Goal: Information Seeking & Learning: Learn about a topic

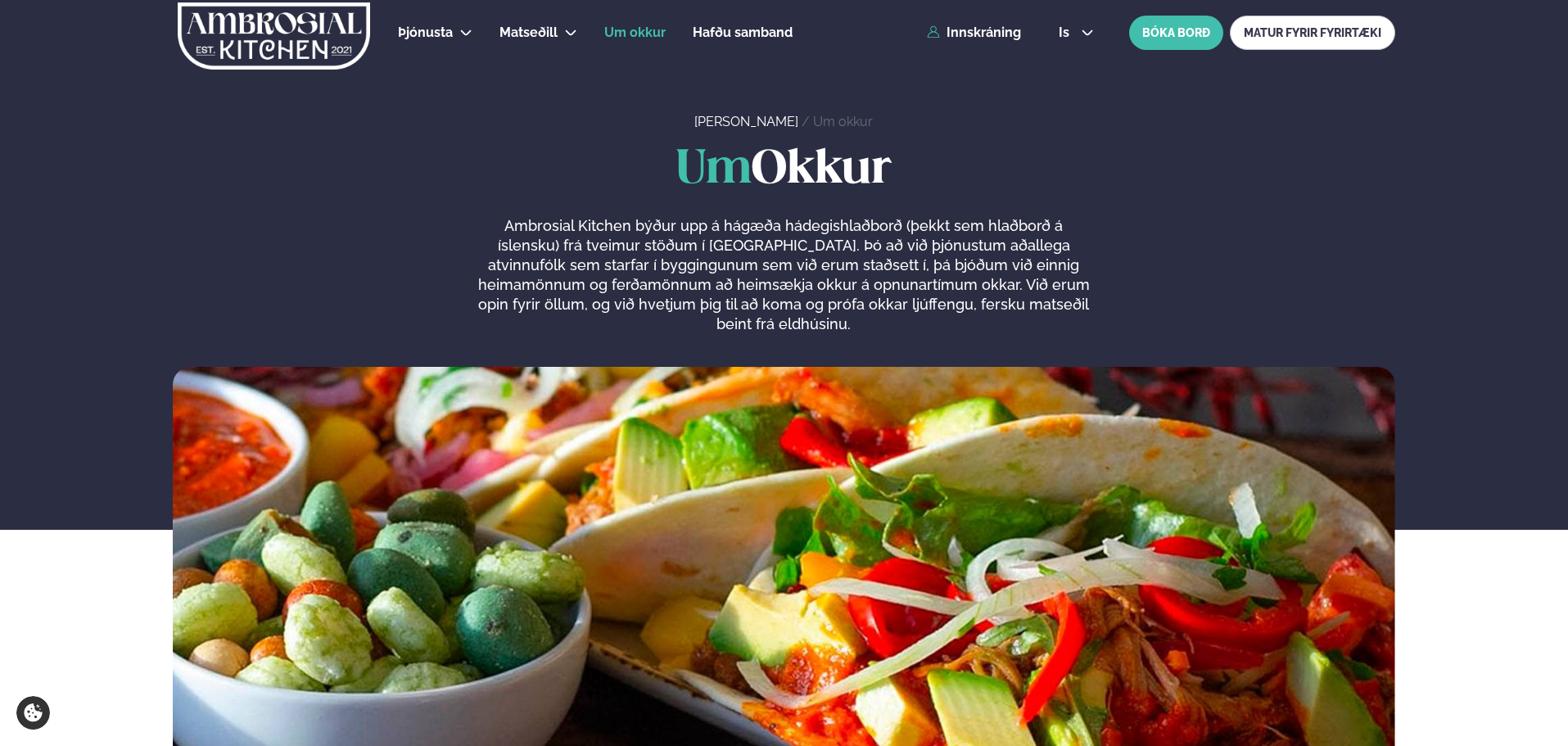
scroll to position [2929, 0]
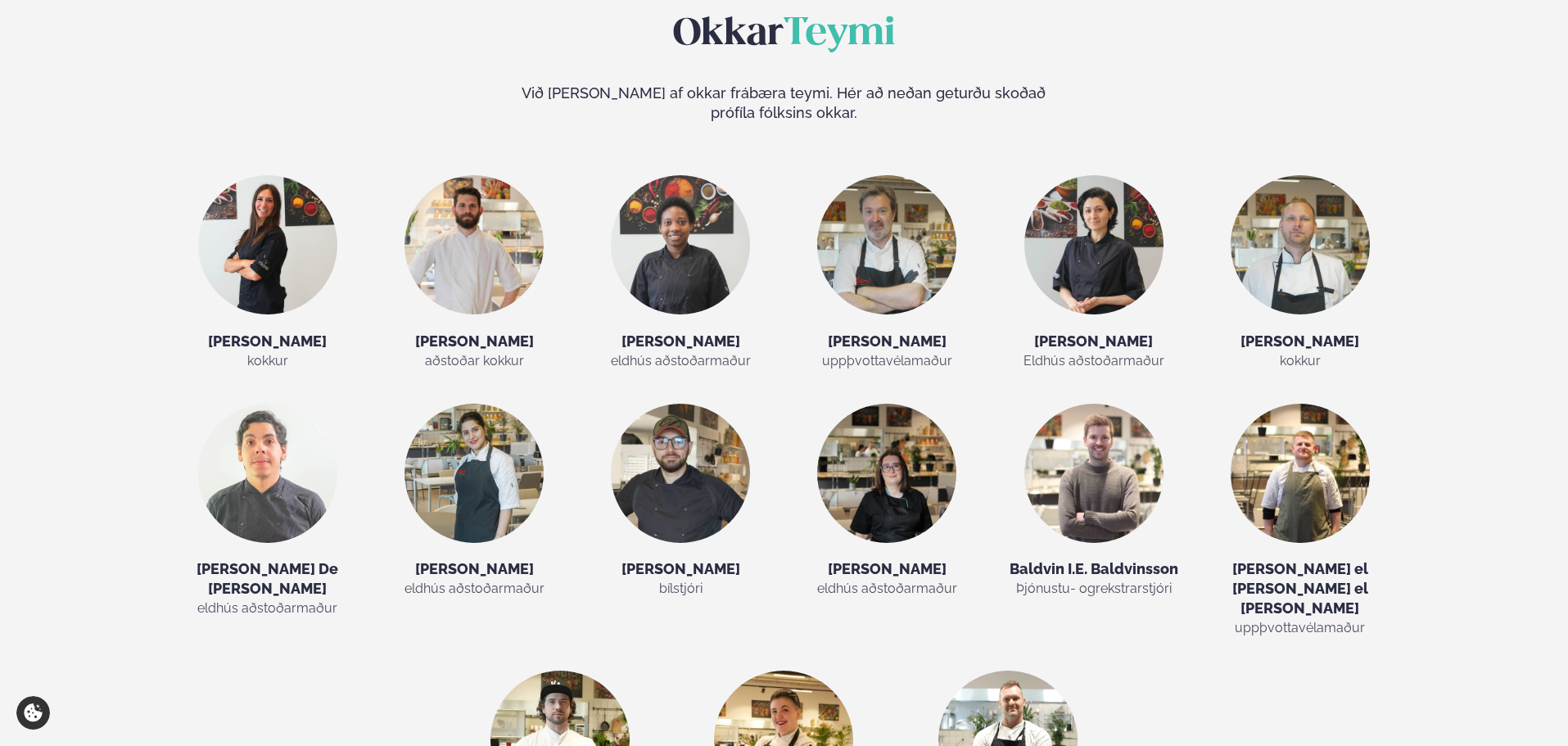
click at [788, 670] on img at bounding box center [784, 740] width 139 height 139
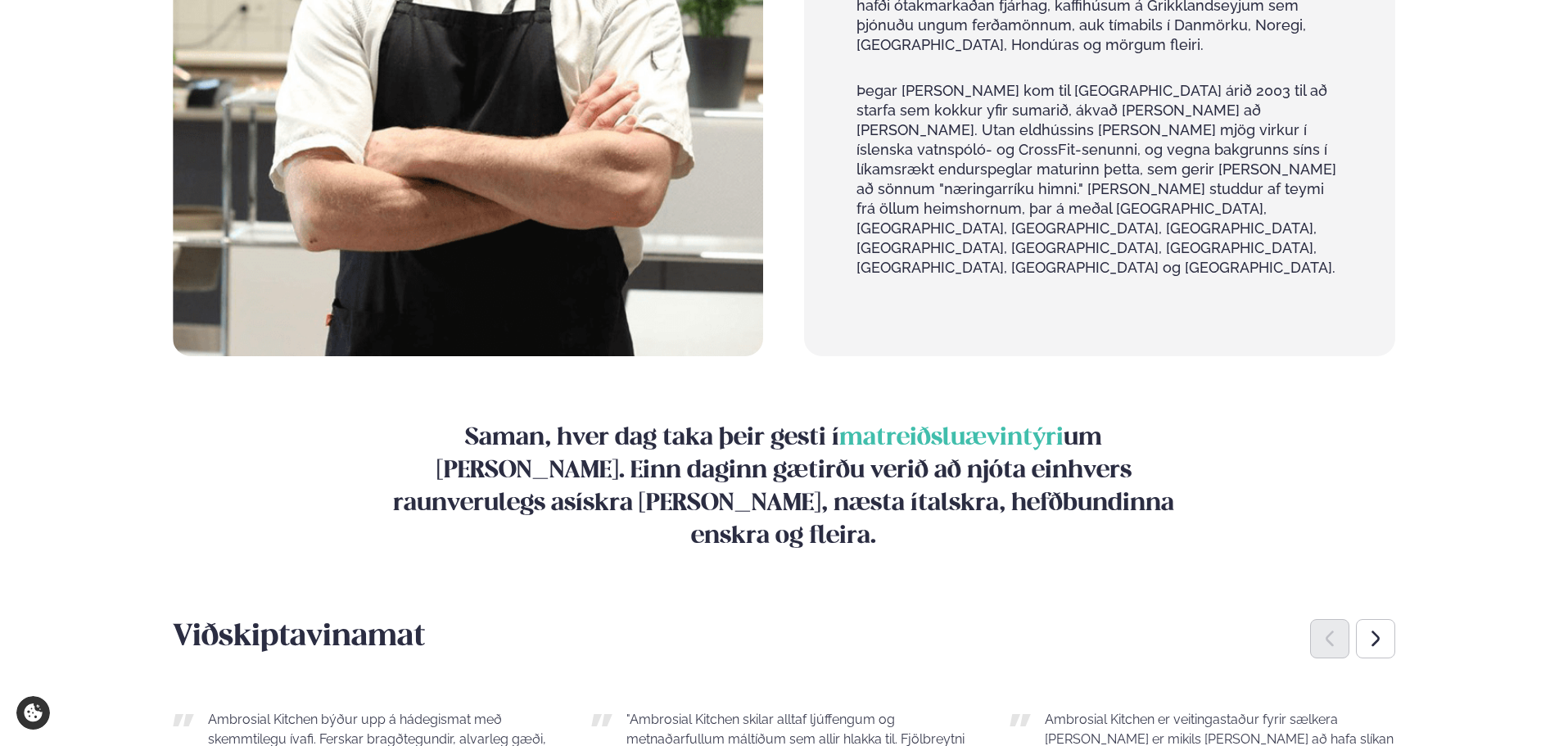
scroll to position [1637, 0]
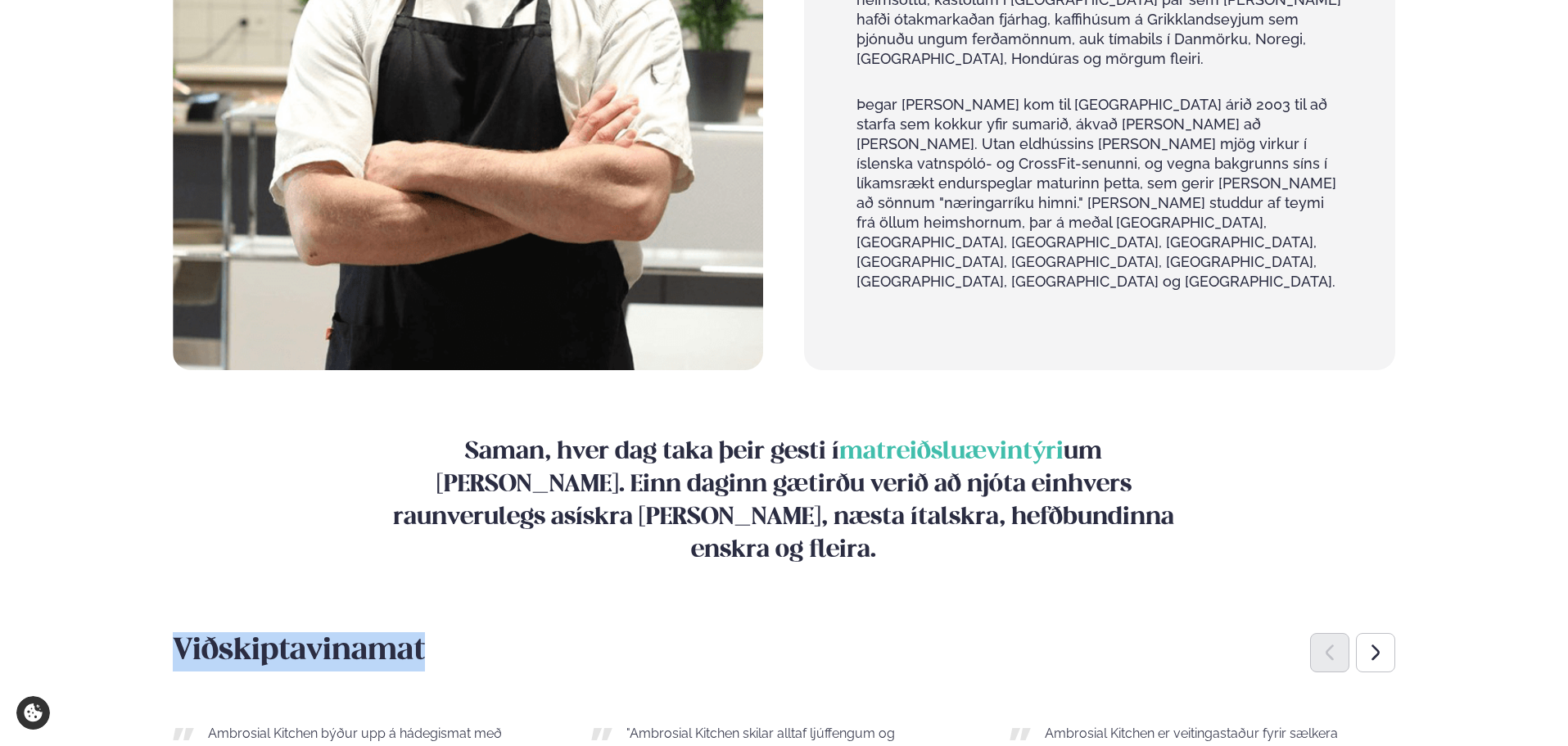
drag, startPoint x: 434, startPoint y: 491, endPoint x: 134, endPoint y: 464, distance: 301.2
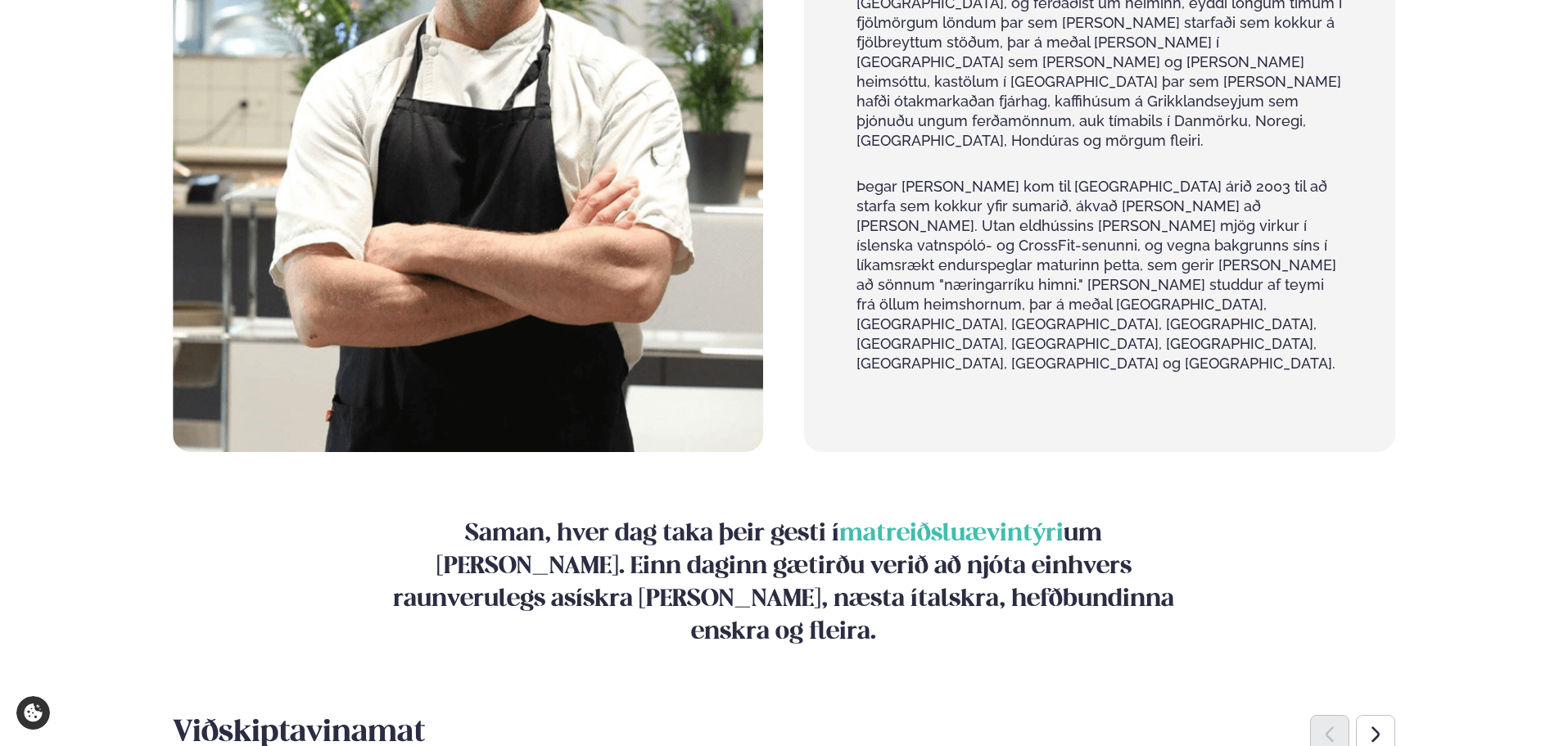
scroll to position [1473, 0]
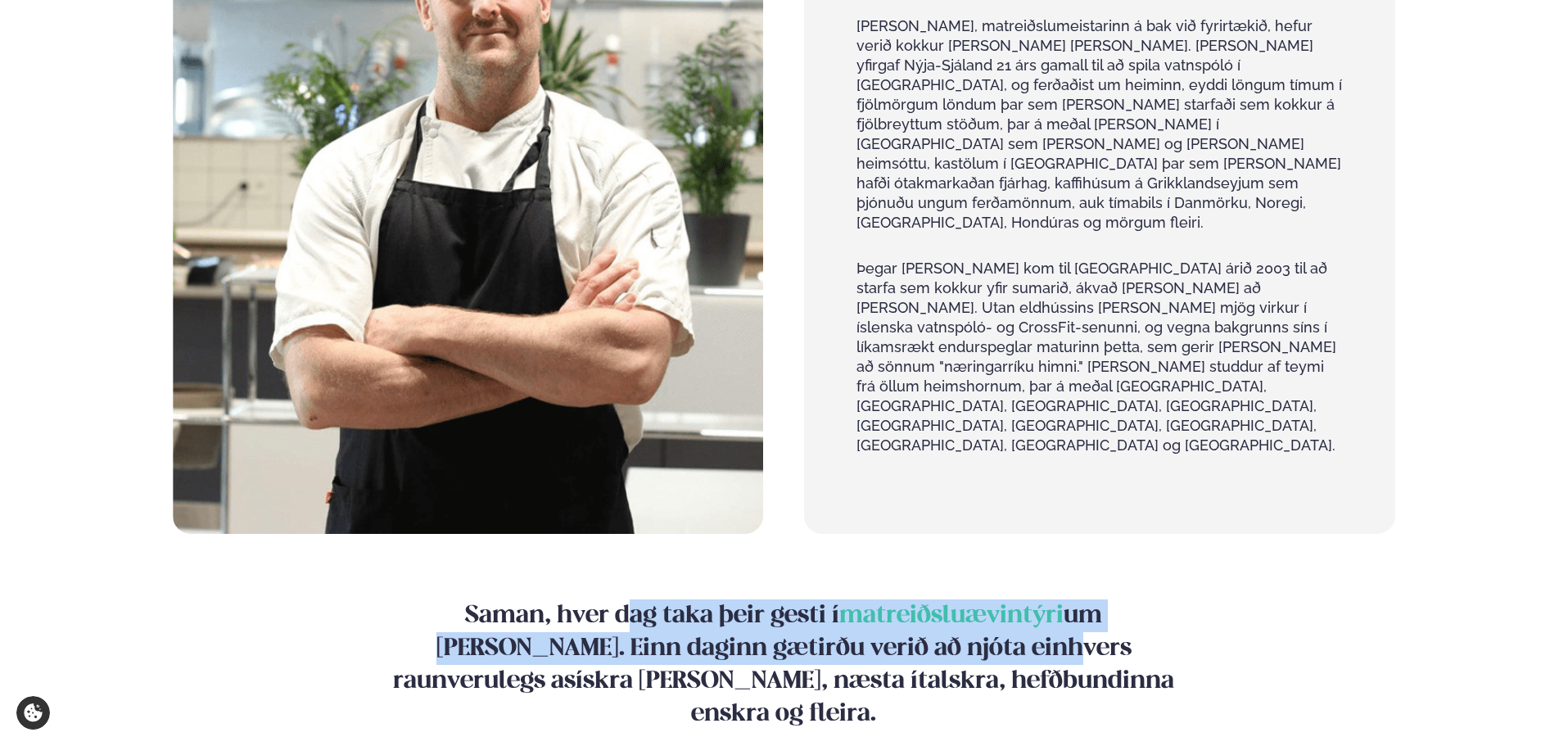
drag, startPoint x: 800, startPoint y: 512, endPoint x: 550, endPoint y: 474, distance: 252.9
click at [561, 599] on h4 "Saman, hver dag taka þeir gesti í matreiðsluævintýri um [PERSON_NAME]. Einn dag…" at bounding box center [784, 665] width 820 height 131
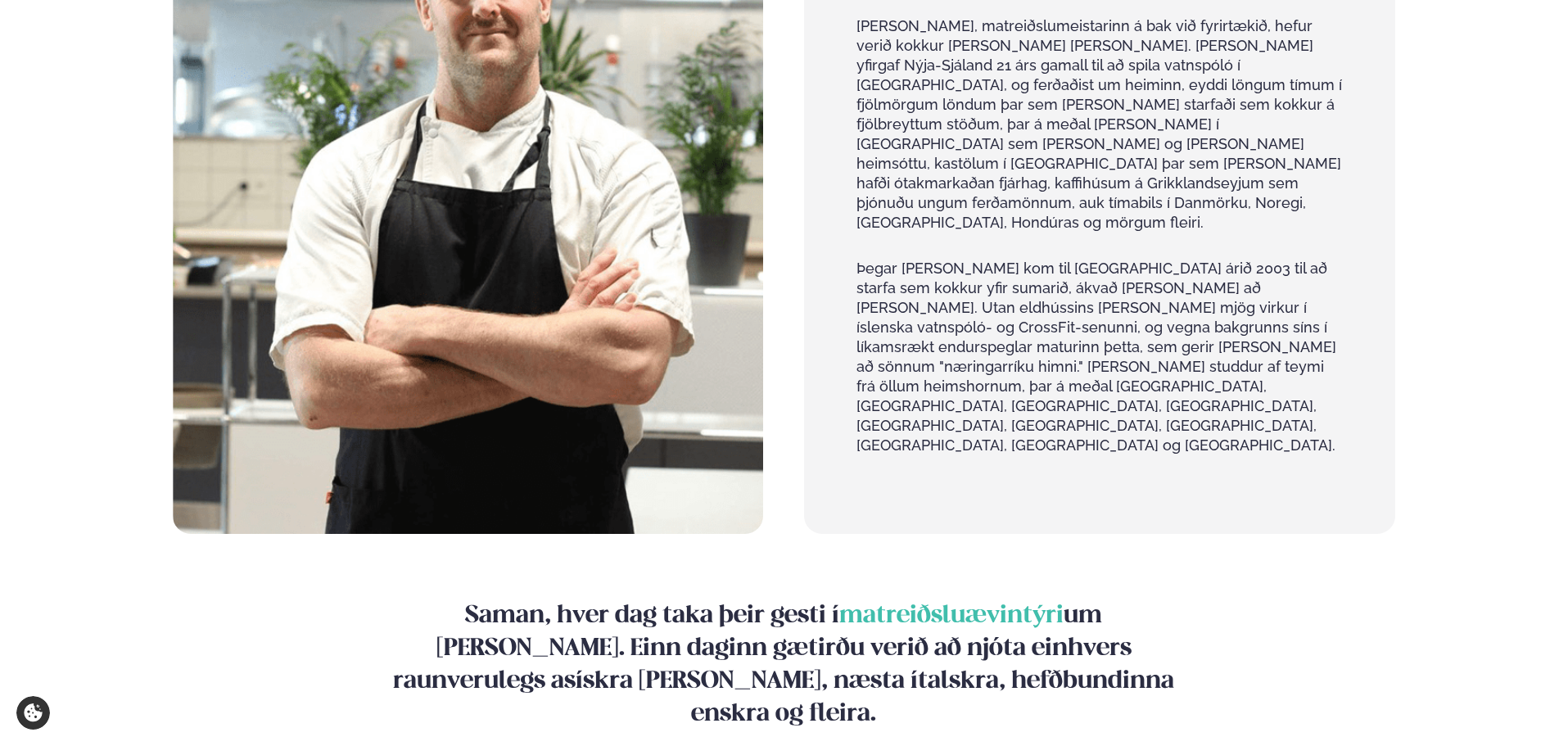
drag, startPoint x: 429, startPoint y: 467, endPoint x: 465, endPoint y: 473, distance: 36.5
click at [516, 599] on h4 "Saman, hver dag taka þeir gesti í matreiðsluævintýri um [PERSON_NAME]. Einn dag…" at bounding box center [784, 665] width 820 height 131
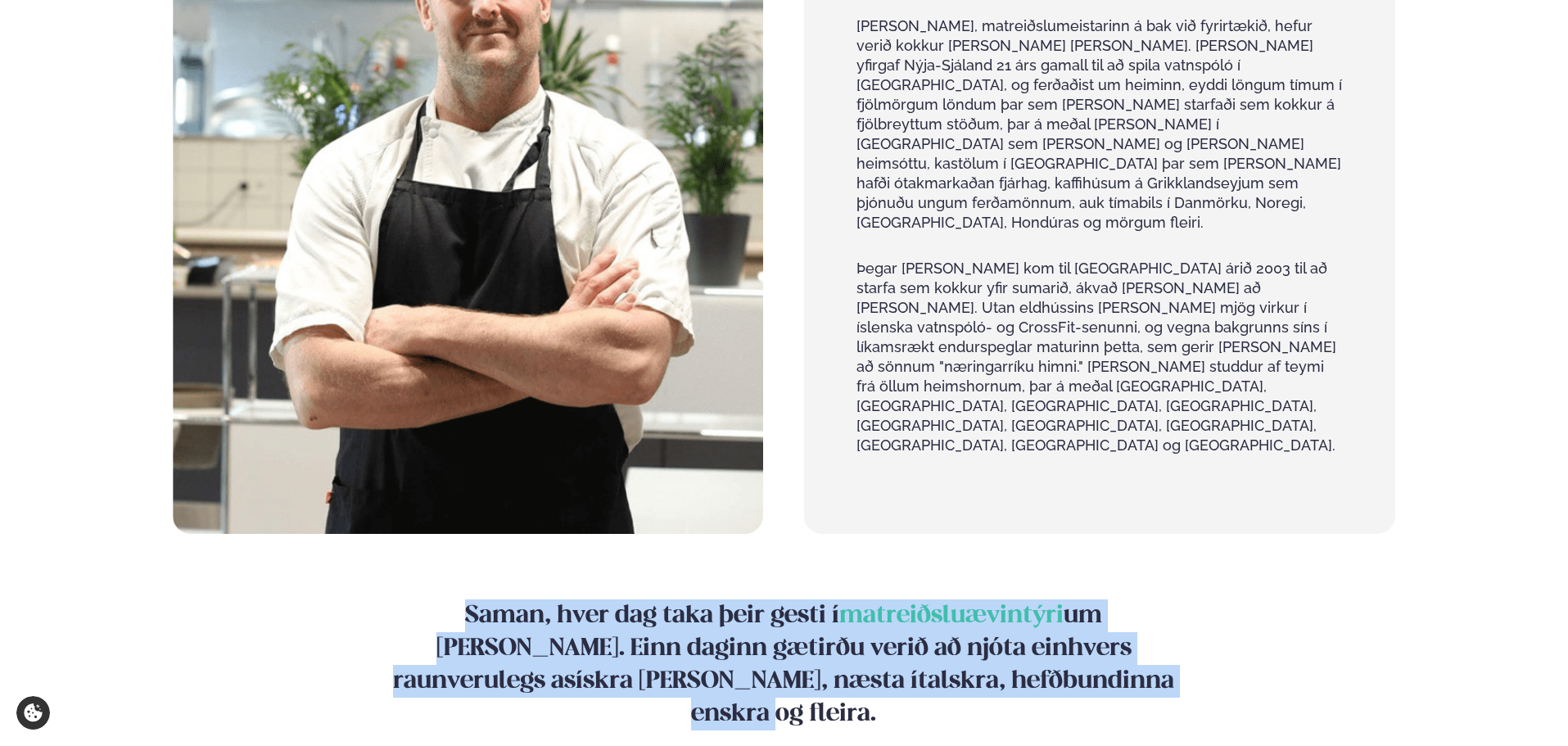
drag, startPoint x: 396, startPoint y: 462, endPoint x: 1147, endPoint y: 557, distance: 757.0
click at [1147, 599] on h4 "Saman, hver dag taka þeir gesti í matreiðsluævintýri um [PERSON_NAME]. Einn dag…" at bounding box center [784, 665] width 820 height 131
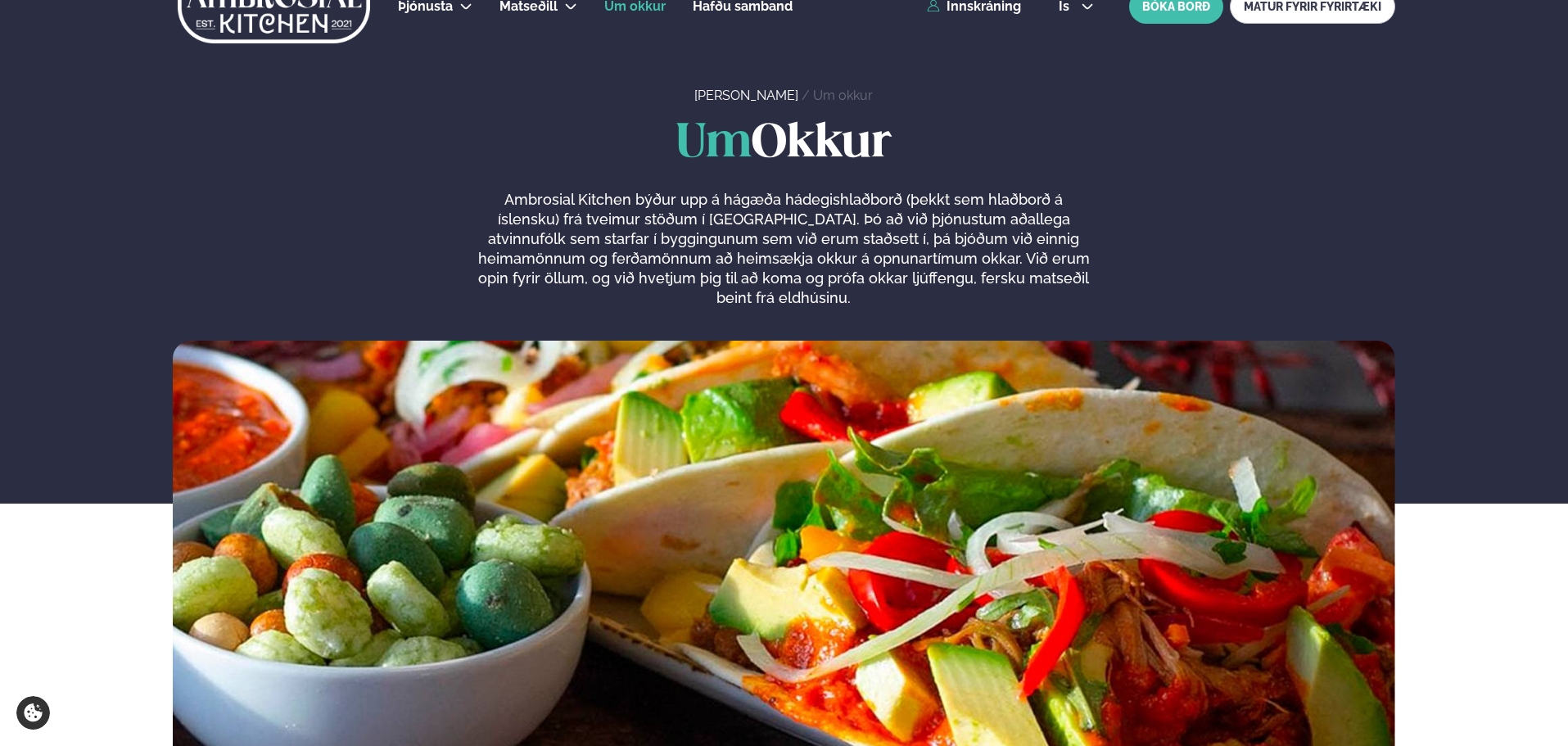
scroll to position [0, 0]
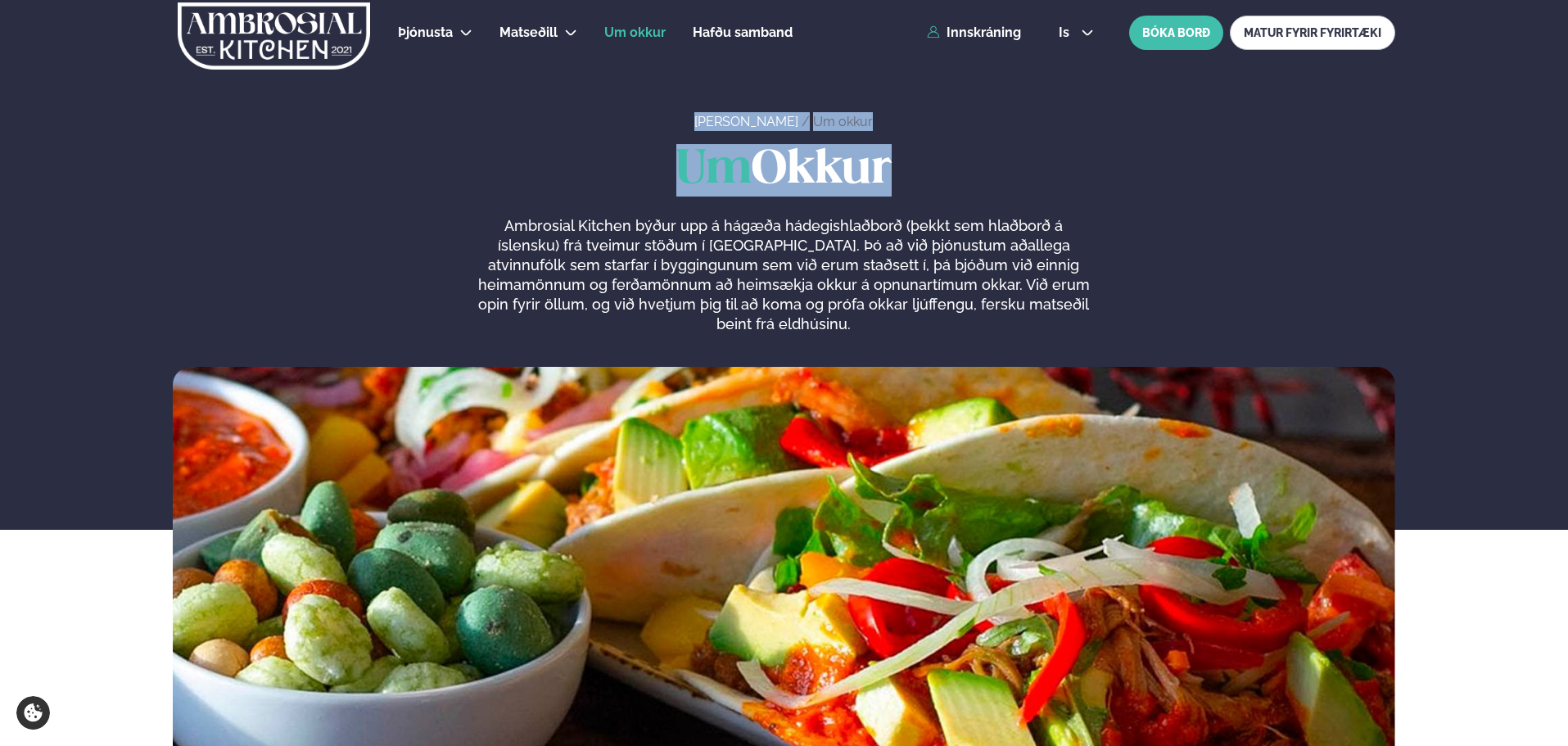
drag, startPoint x: 892, startPoint y: 167, endPoint x: 576, endPoint y: 112, distance: 320.8
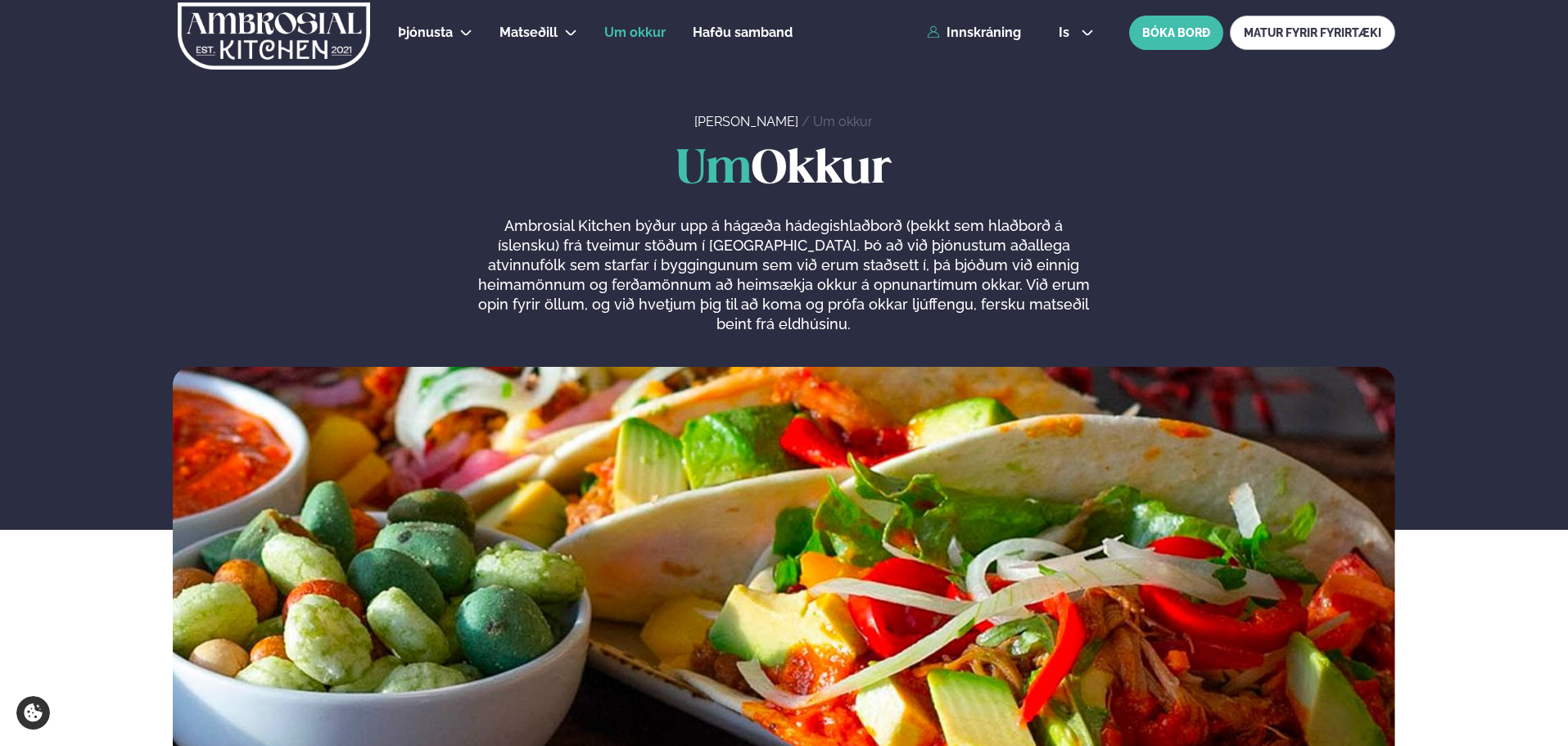
click at [593, 90] on div "[PERSON_NAME] / Um okkur" at bounding box center [784, 65] width 1568 height 131
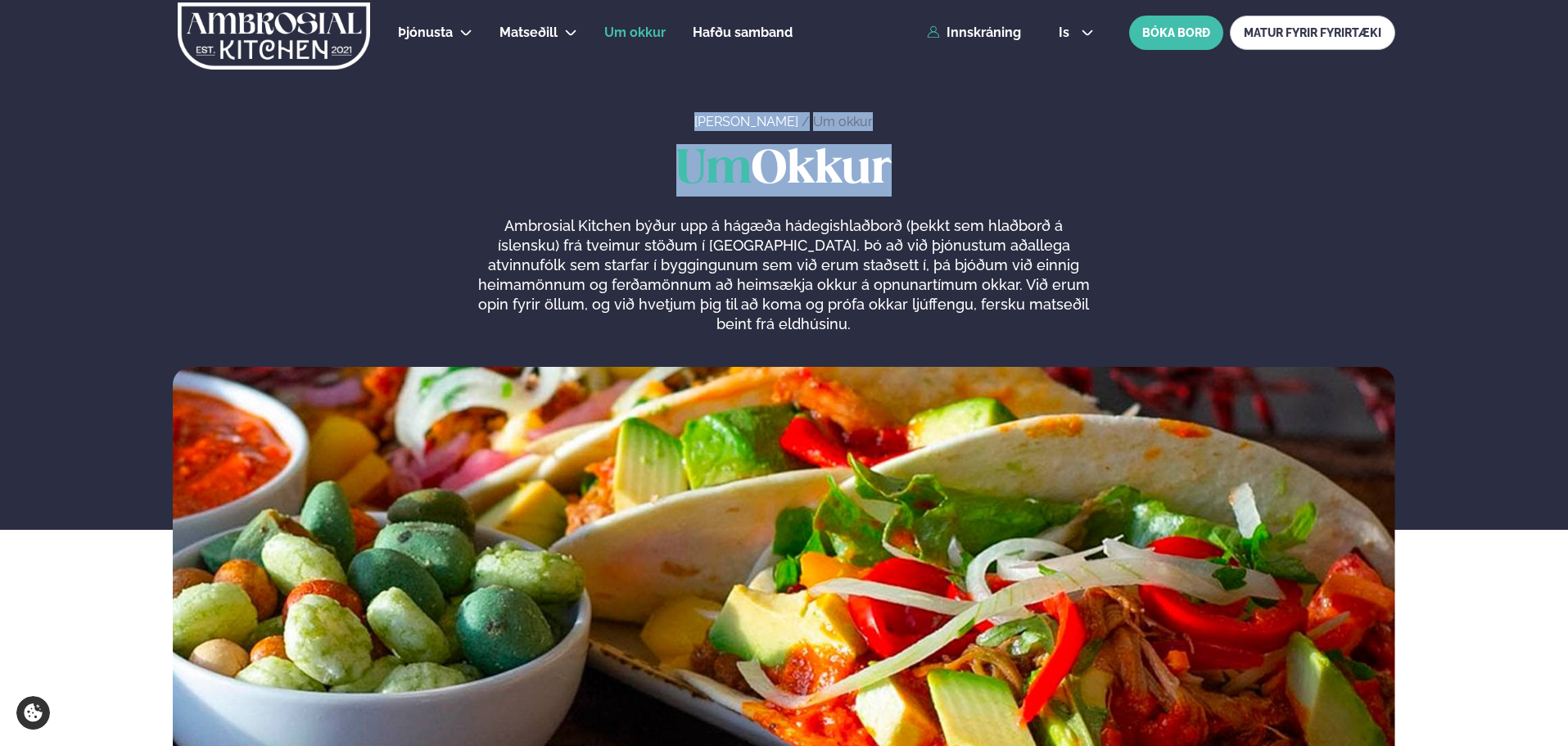
drag, startPoint x: 707, startPoint y: 108, endPoint x: 968, endPoint y: 190, distance: 273.6
click at [971, 190] on h1 "Um Okkur" at bounding box center [784, 170] width 1223 height 53
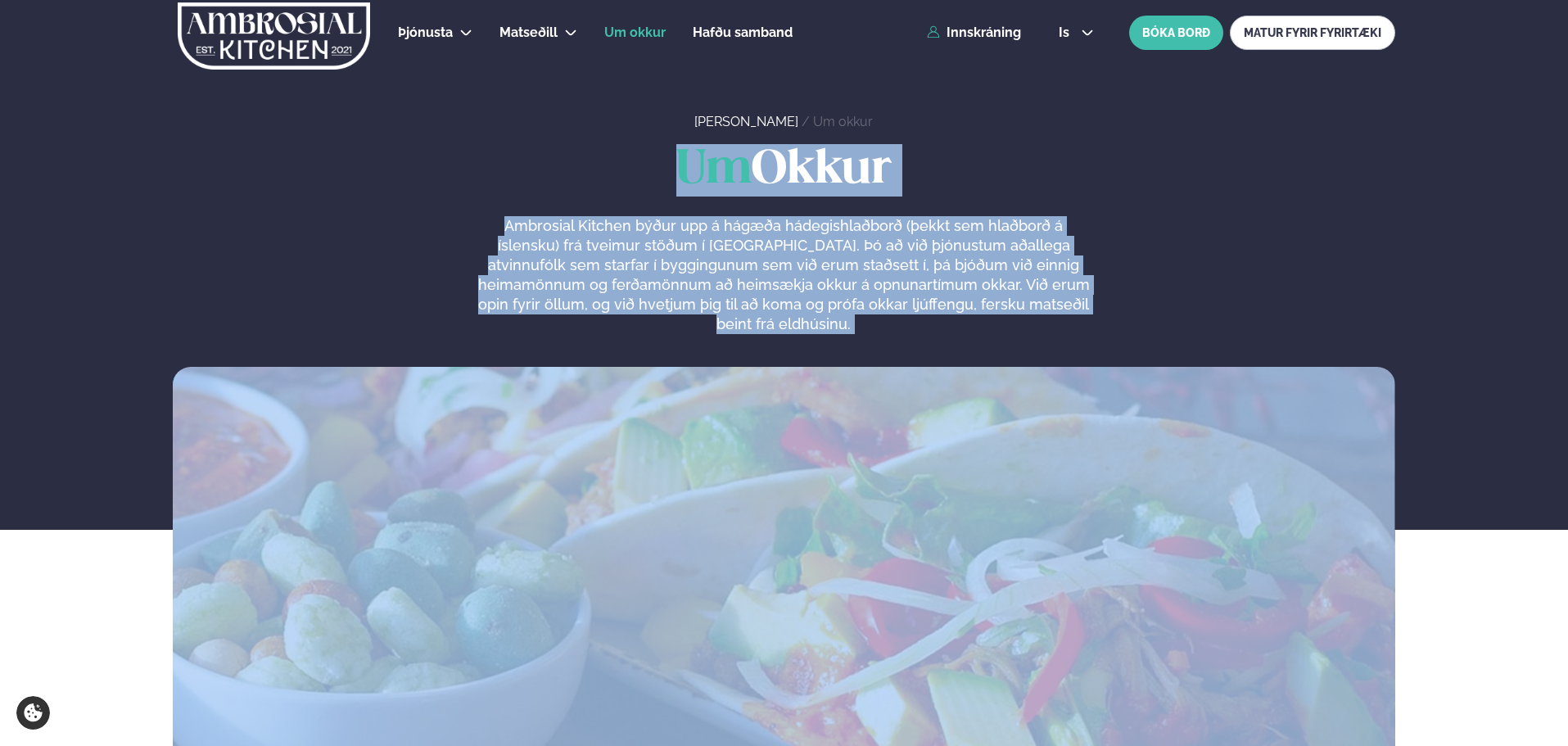
drag, startPoint x: 568, startPoint y: 199, endPoint x: 941, endPoint y: 312, distance: 389.7
click at [889, 327] on div "Um Okkur Ambrosial Kitchen býður upp á hágæða hádegishlaðborð (þekkt sem hlaðbo…" at bounding box center [784, 469] width 1321 height 651
click at [1086, 296] on p "Ambrosial Kitchen býður upp á hágæða hádegishlaðborð (þekkt sem hlaðborð á ísle…" at bounding box center [783, 275] width 620 height 118
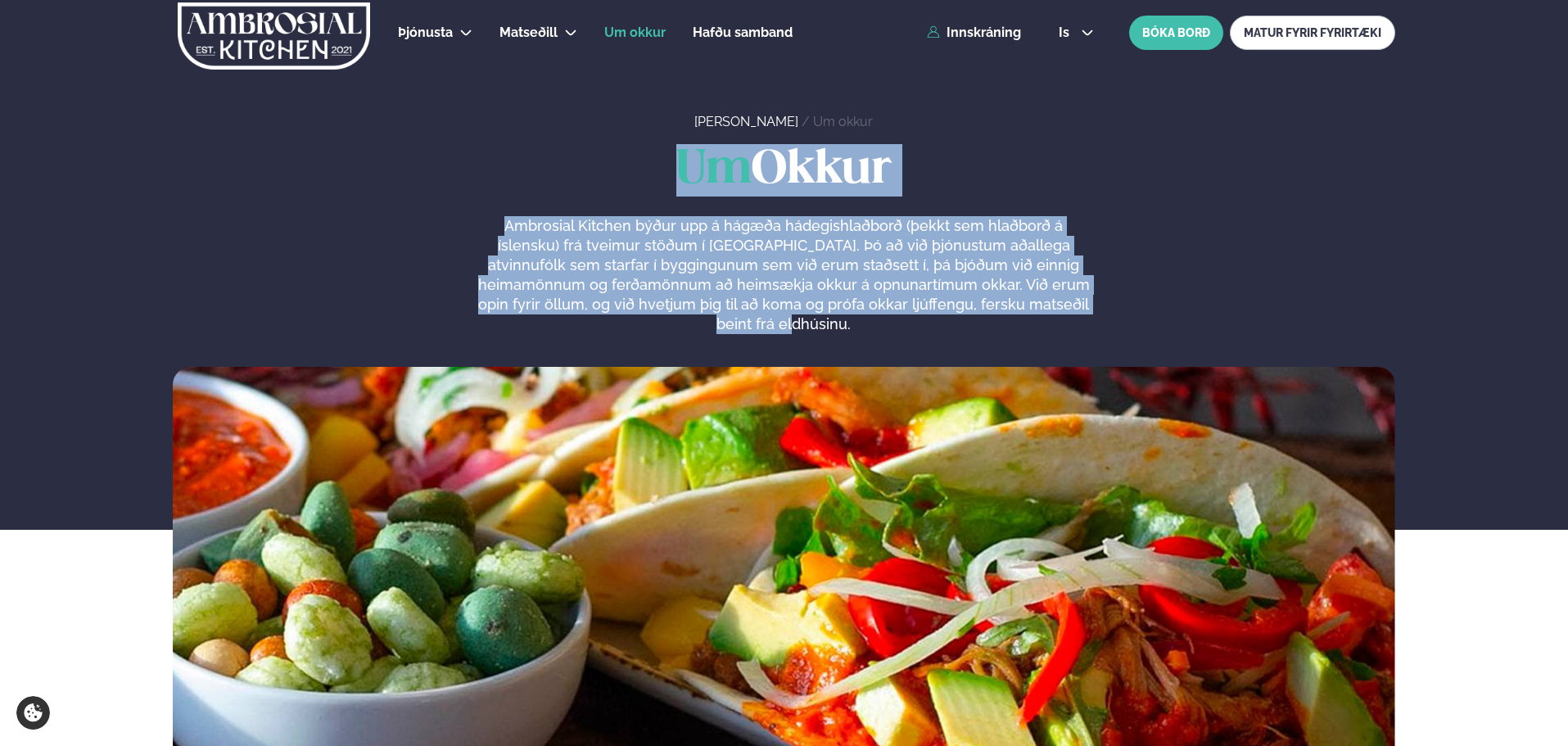
drag, startPoint x: 1142, startPoint y: 308, endPoint x: 568, endPoint y: 128, distance: 601.6
click at [571, 131] on section "Um Okkur Ambrosial Kitchen býður upp á hágæða hádegishlaðborð (þekkt sem hlaðbo…" at bounding box center [784, 464] width 1568 height 665
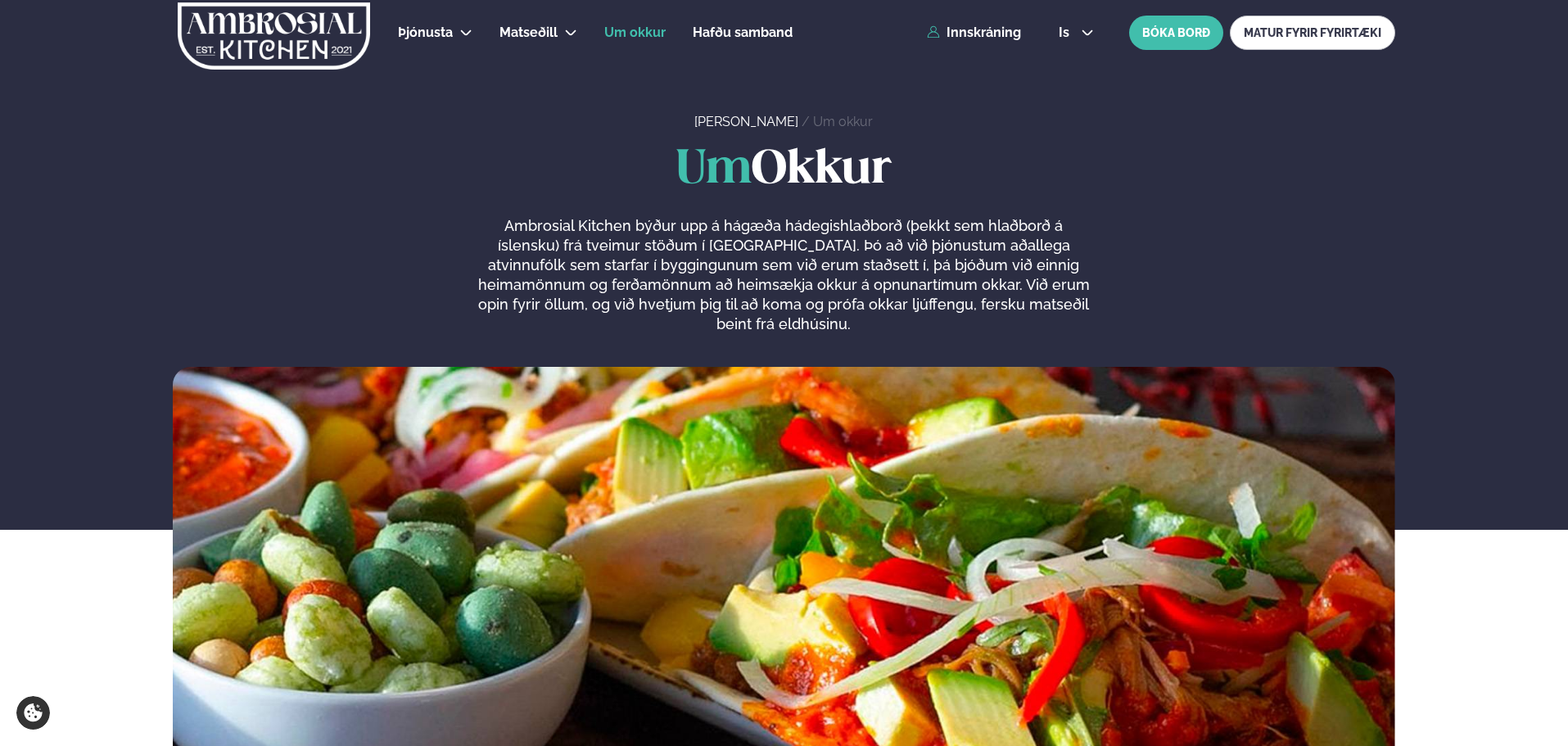
click at [575, 85] on div "[PERSON_NAME] / Um okkur" at bounding box center [784, 65] width 1568 height 131
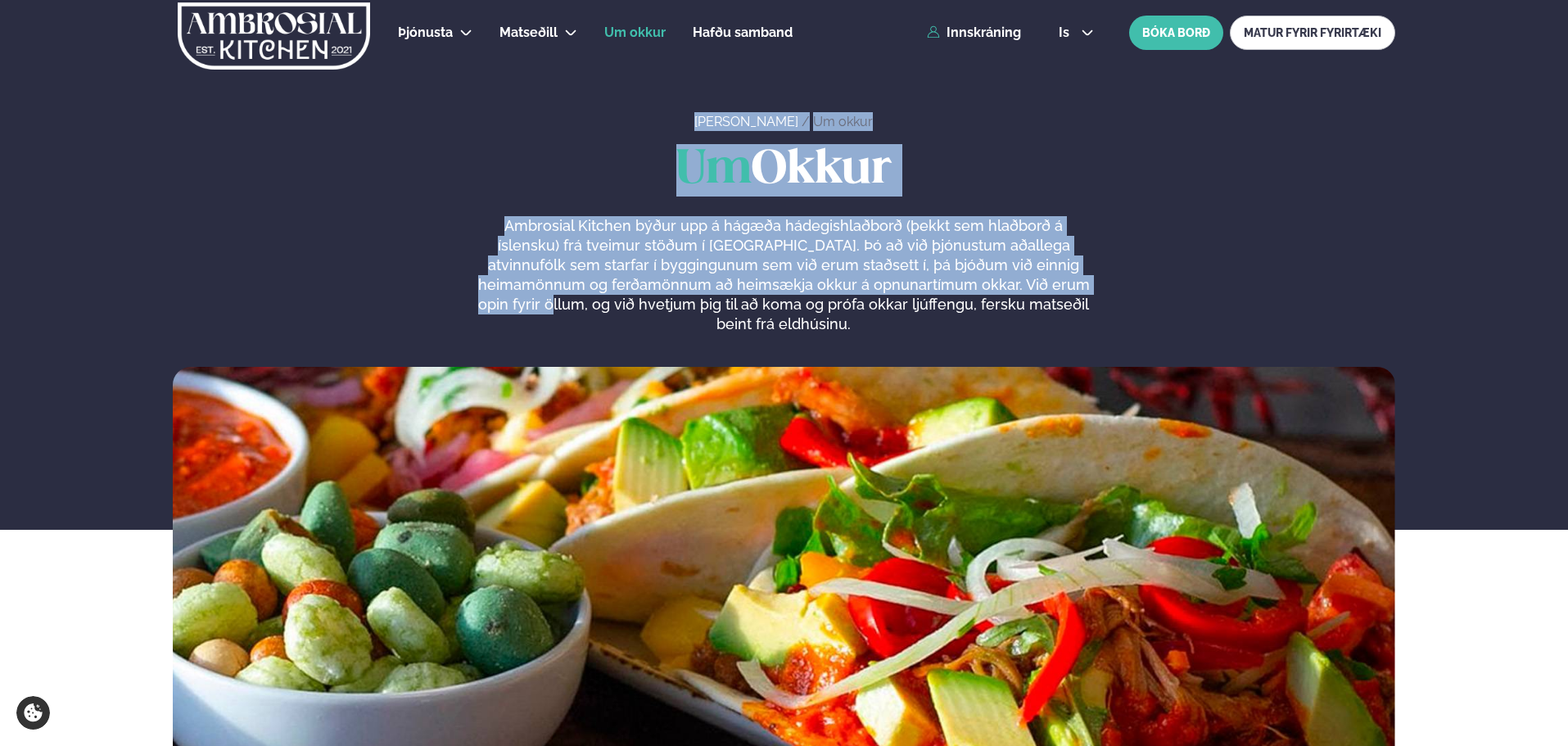
drag, startPoint x: 644, startPoint y: 75, endPoint x: 1199, endPoint y: 306, distance: 601.2
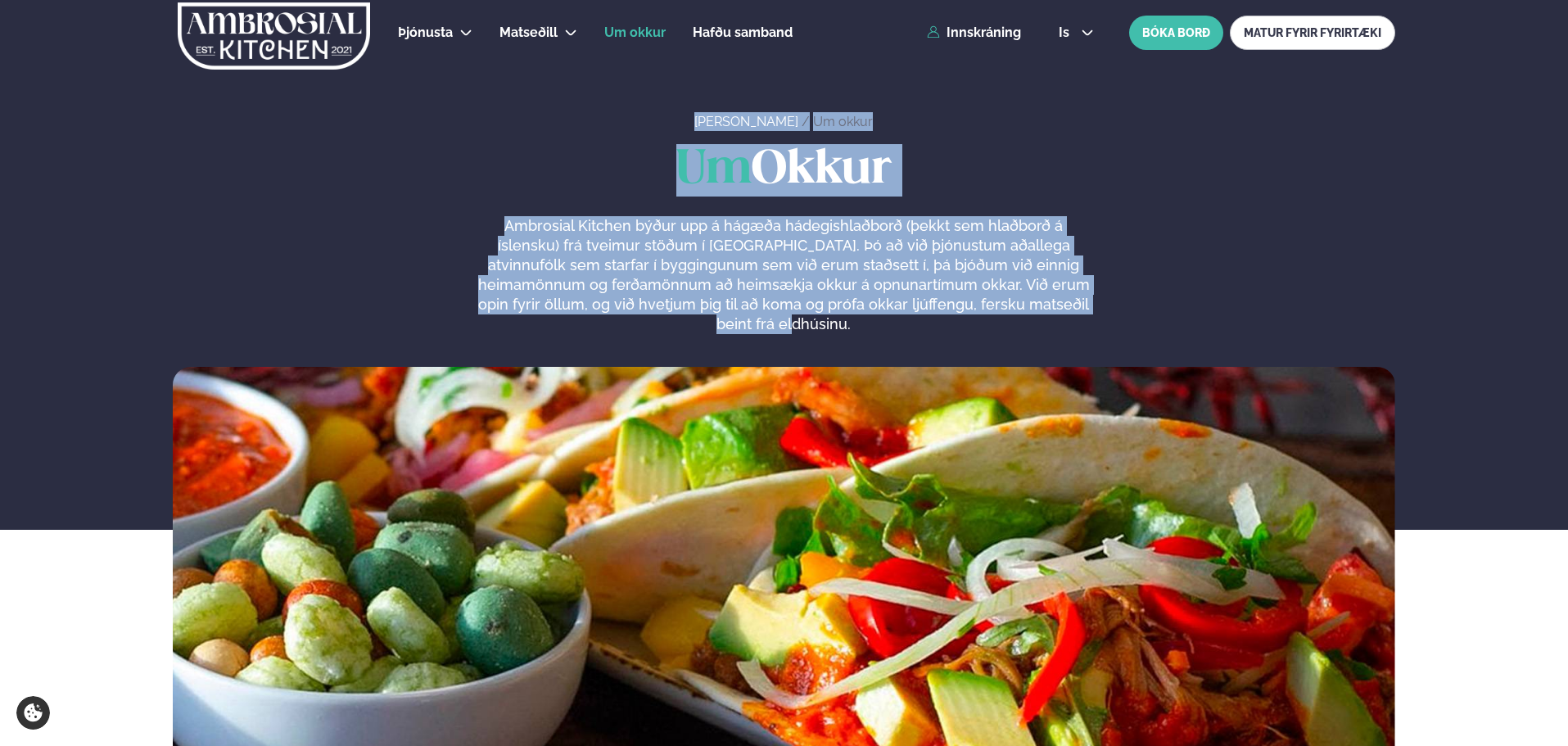
click at [1178, 250] on div "Um Okkur Ambrosial Kitchen býður upp á hágæða hádegishlaðborð (þekkt sem hlaðbo…" at bounding box center [784, 239] width 1223 height 190
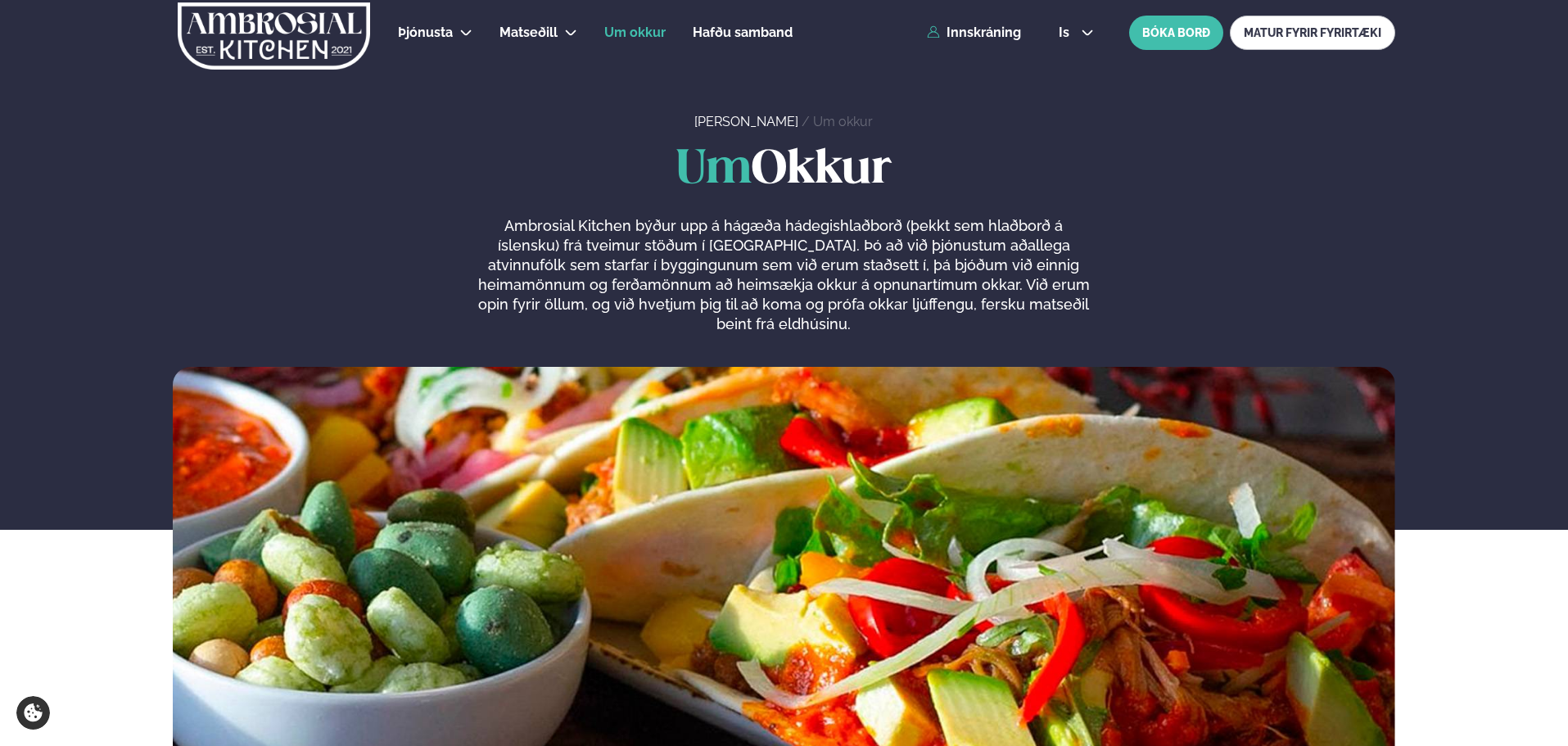
drag, startPoint x: 243, startPoint y: 195, endPoint x: 257, endPoint y: 188, distance: 15.7
click at [243, 195] on h1 "Um Okkur" at bounding box center [784, 170] width 1223 height 53
click at [175, 228] on div "Um Okkur Ambrosial Kitchen býður upp á hágæða hádegishlaðborð (þekkt sem hlaðbo…" at bounding box center [784, 239] width 1223 height 190
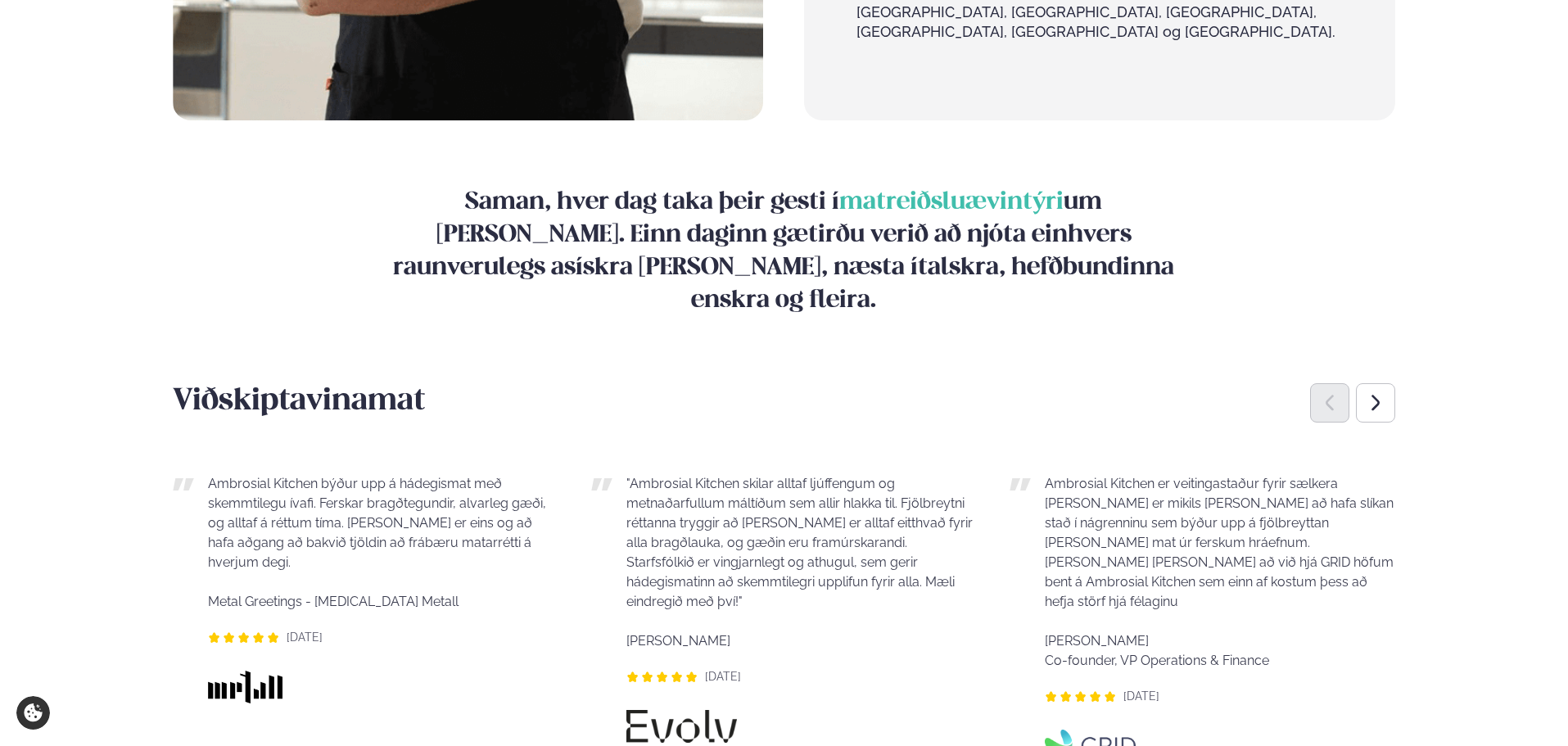
scroll to position [1882, 0]
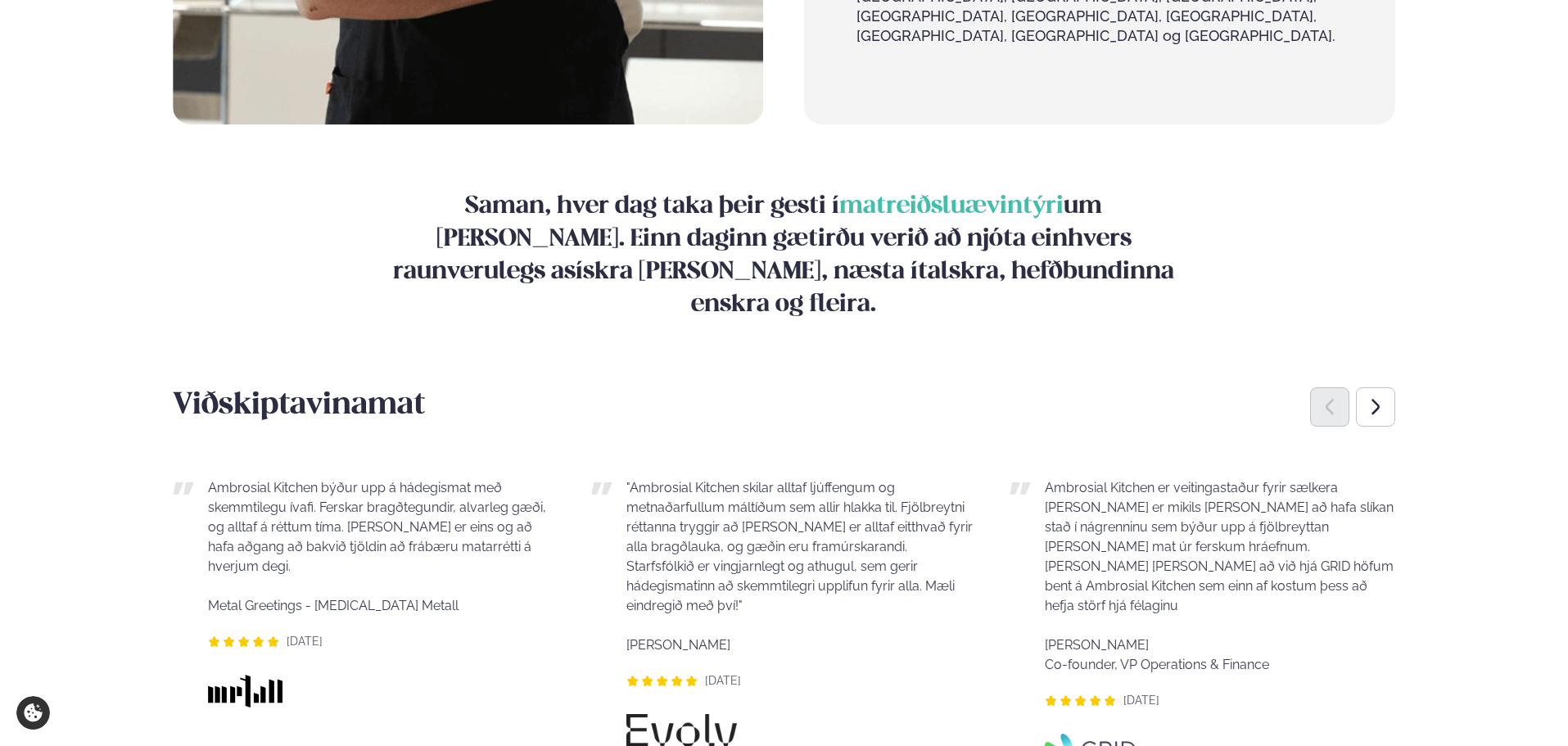
drag, startPoint x: 173, startPoint y: 220, endPoint x: 1362, endPoint y: 522, distance: 1226.8
click at [1362, 522] on div "Viðskiptavinamat Ambrosial Kitchen býður upp á hádegismat með skemmtilegu ívafi…" at bounding box center [784, 666] width 1223 height 560
click at [1362, 522] on div "Ambrosial Kitchen er veitingastaður fyrir sælkera [PERSON_NAME] er mikils [PERS…" at bounding box center [1202, 592] width 385 height 230
click at [1312, 609] on div "Ambrosial Kitchen er veitingastaður fyrir sælkera [PERSON_NAME] er mikils [PERS…" at bounding box center [1202, 699] width 385 height 494
click at [1262, 608] on div "Ambrosial Kitchen er veitingastaður fyrir sælkera [PERSON_NAME] er mikils [PERS…" at bounding box center [1202, 699] width 385 height 494
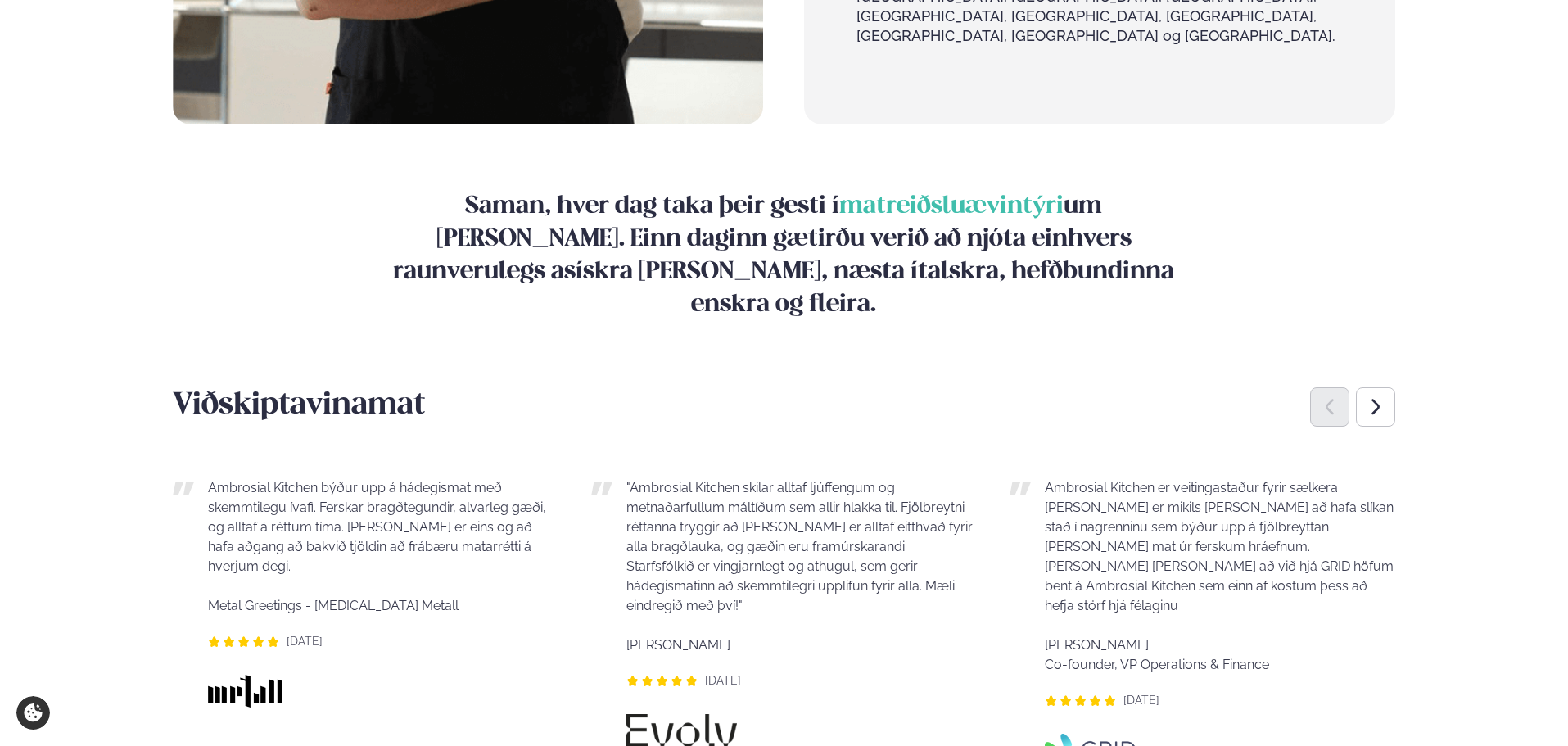
click at [961, 665] on div ""Ambrosial Kitchen skilar alltaf ljúffengum og metnaðarfullum máltíðum sem alli…" at bounding box center [783, 699] width 385 height 494
click at [1010, 478] on div "Ambrosial Kitchen er veitingastaður fyrir sælkera [PERSON_NAME] er mikils [PERS…" at bounding box center [1202, 576] width 385 height 197
click at [1022, 478] on div "Ambrosial Kitchen er veitingastaður fyrir sælkera [PERSON_NAME] er mikils [PERS…" at bounding box center [1202, 576] width 385 height 197
click at [745, 190] on h4 "Saman, hver dag taka þeir gesti í matreiðsluævintýri um [PERSON_NAME]. Einn dag…" at bounding box center [784, 256] width 820 height 131
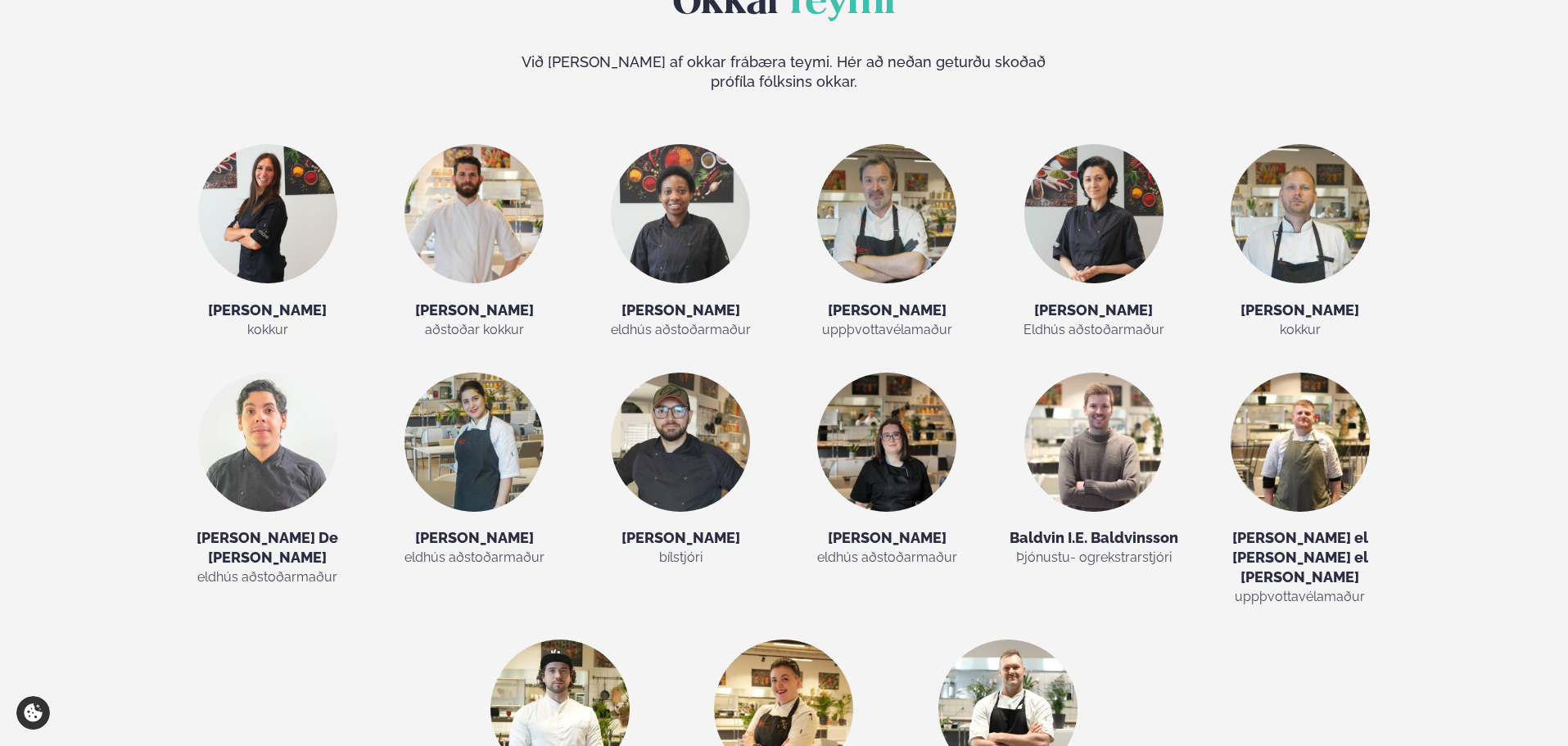
scroll to position [2548, 0]
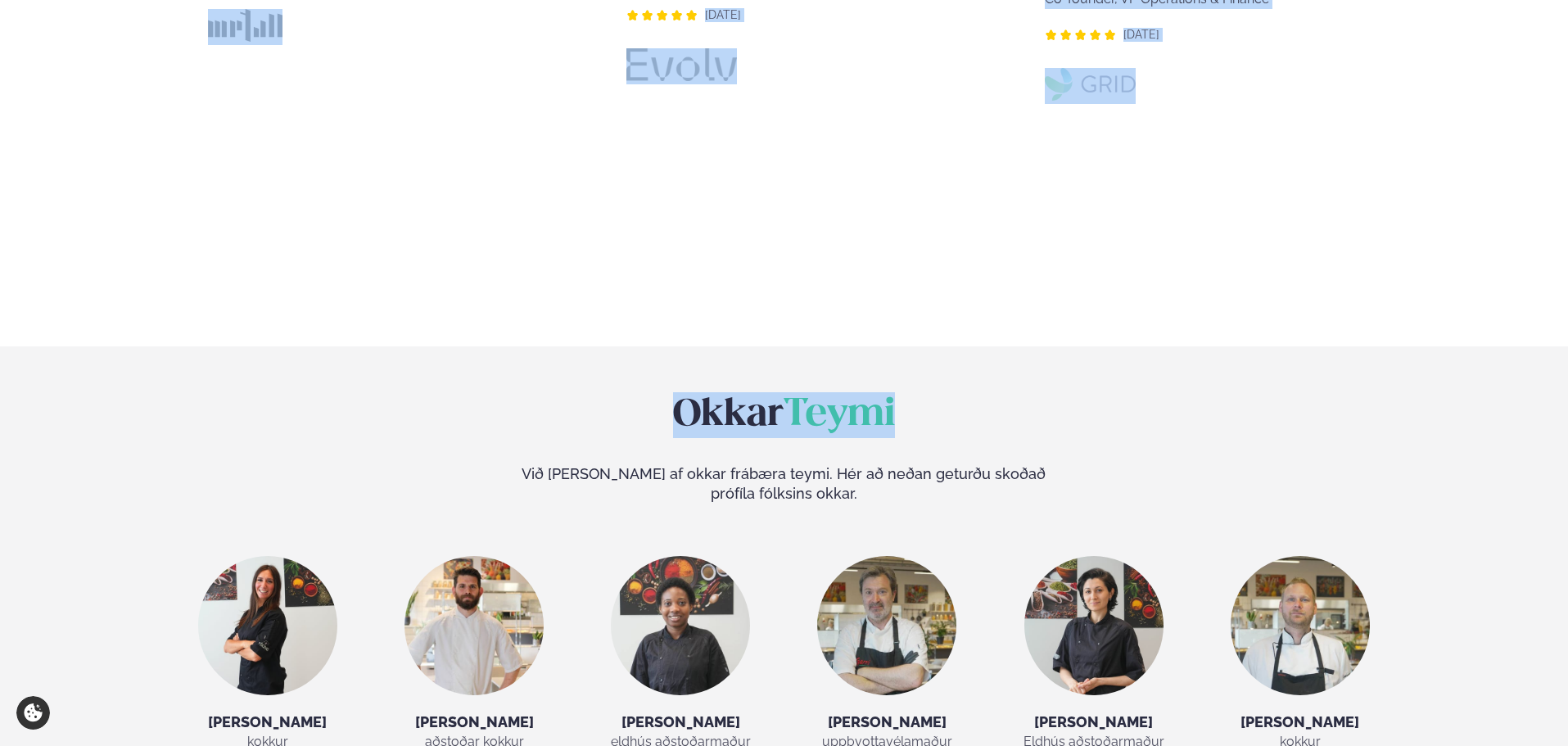
drag, startPoint x: 357, startPoint y: 50, endPoint x: 896, endPoint y: 112, distance: 542.6
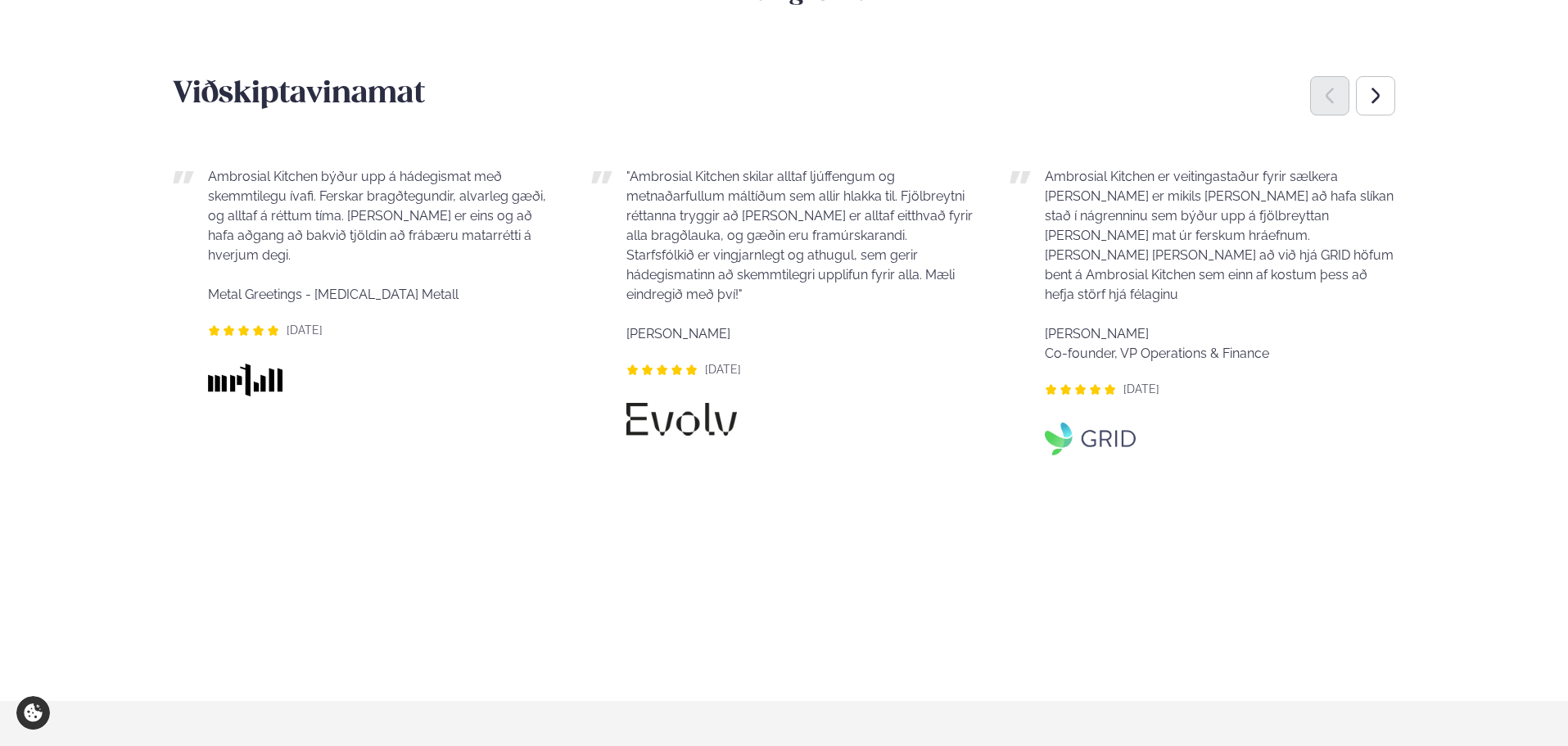
scroll to position [2139, 0]
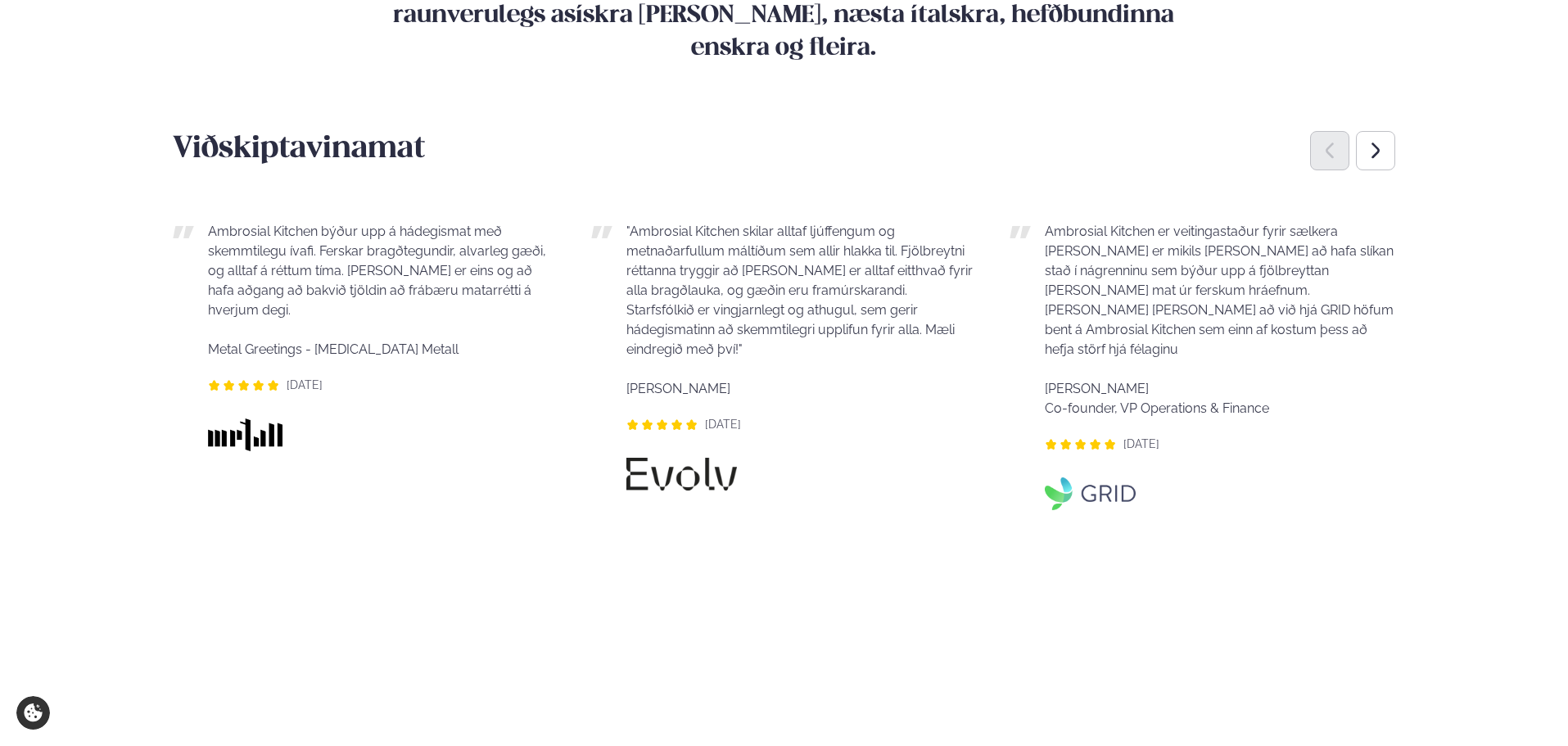
drag, startPoint x: 167, startPoint y: 51, endPoint x: 1260, endPoint y: 298, distance: 1120.6
click at [1260, 298] on main "[PERSON_NAME] / Um okkur Um Okkur Ambrosial Kitchen býður upp á hágæða hádegish…" at bounding box center [784, 289] width 1321 height 4857
click at [1260, 298] on div "Ambrosial Kitchen er veitingastaður fyrir sælkera [PERSON_NAME] er mikils [PERS…" at bounding box center [1202, 442] width 385 height 494
click at [1244, 317] on div "Ambrosial Kitchen er veitingastaður fyrir sælkera [PERSON_NAME] er mikils [PERS…" at bounding box center [1201, 442] width 385 height 494
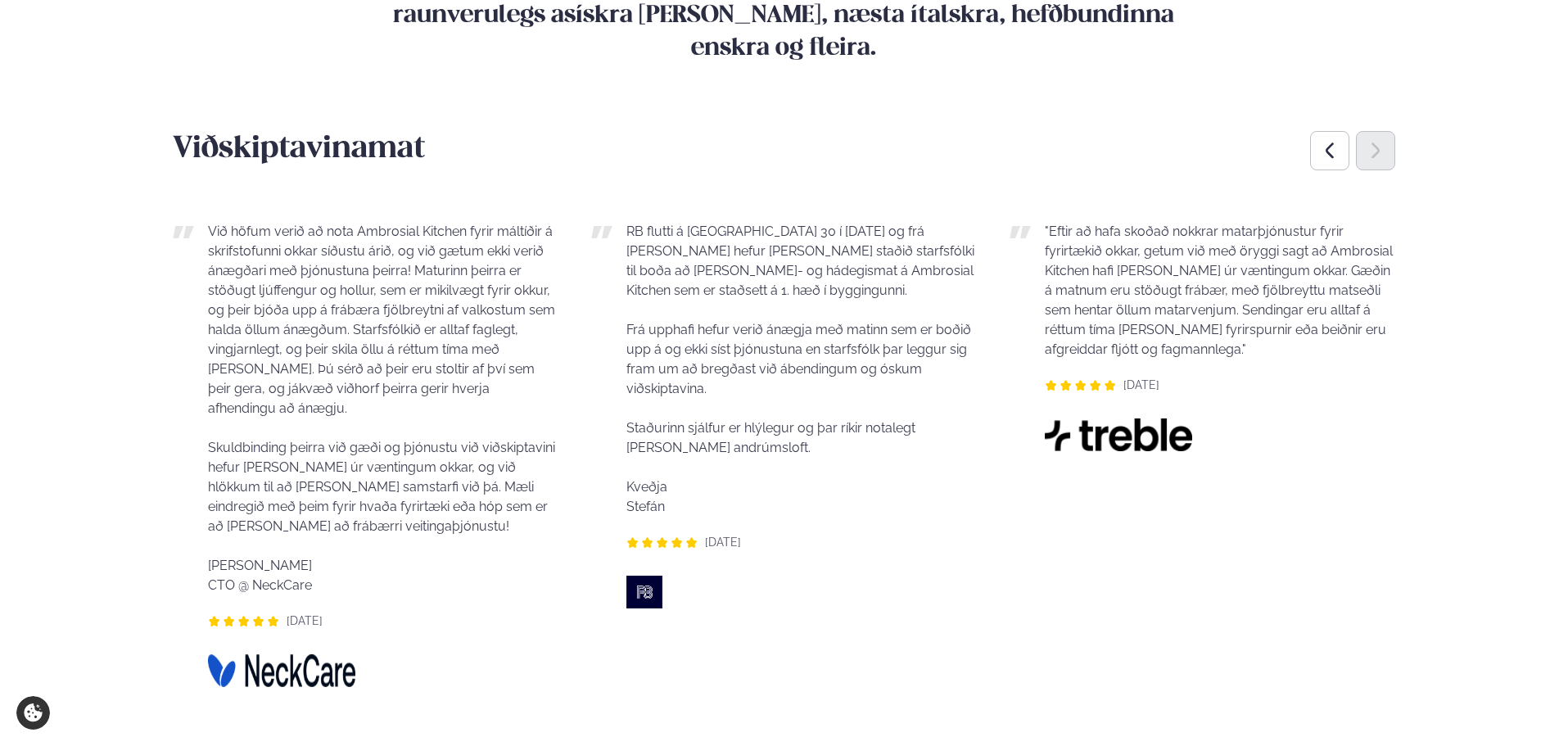
click at [1216, 337] on div ""Eftir að hafa skoðað nokkrar matarþjónustur fyrir fyrirtækið okkar, getum við …" at bounding box center [1202, 442] width 385 height 494
click at [1146, 432] on div ""Eftir að hafa skoðað nokkrar matarþjónustur fyrir fyrirtækið okkar, getum við …" at bounding box center [1202, 442] width 385 height 494
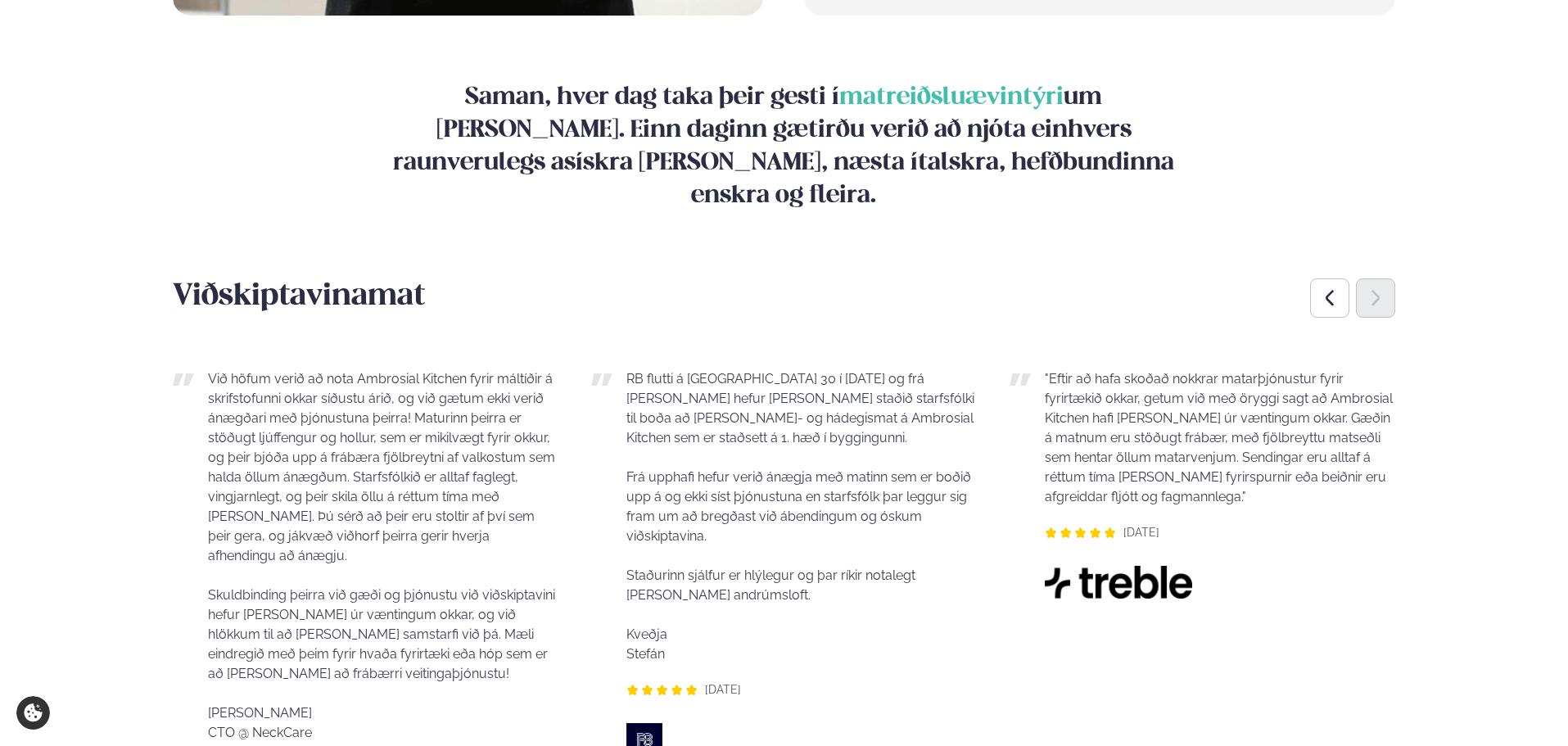
scroll to position [1975, 0]
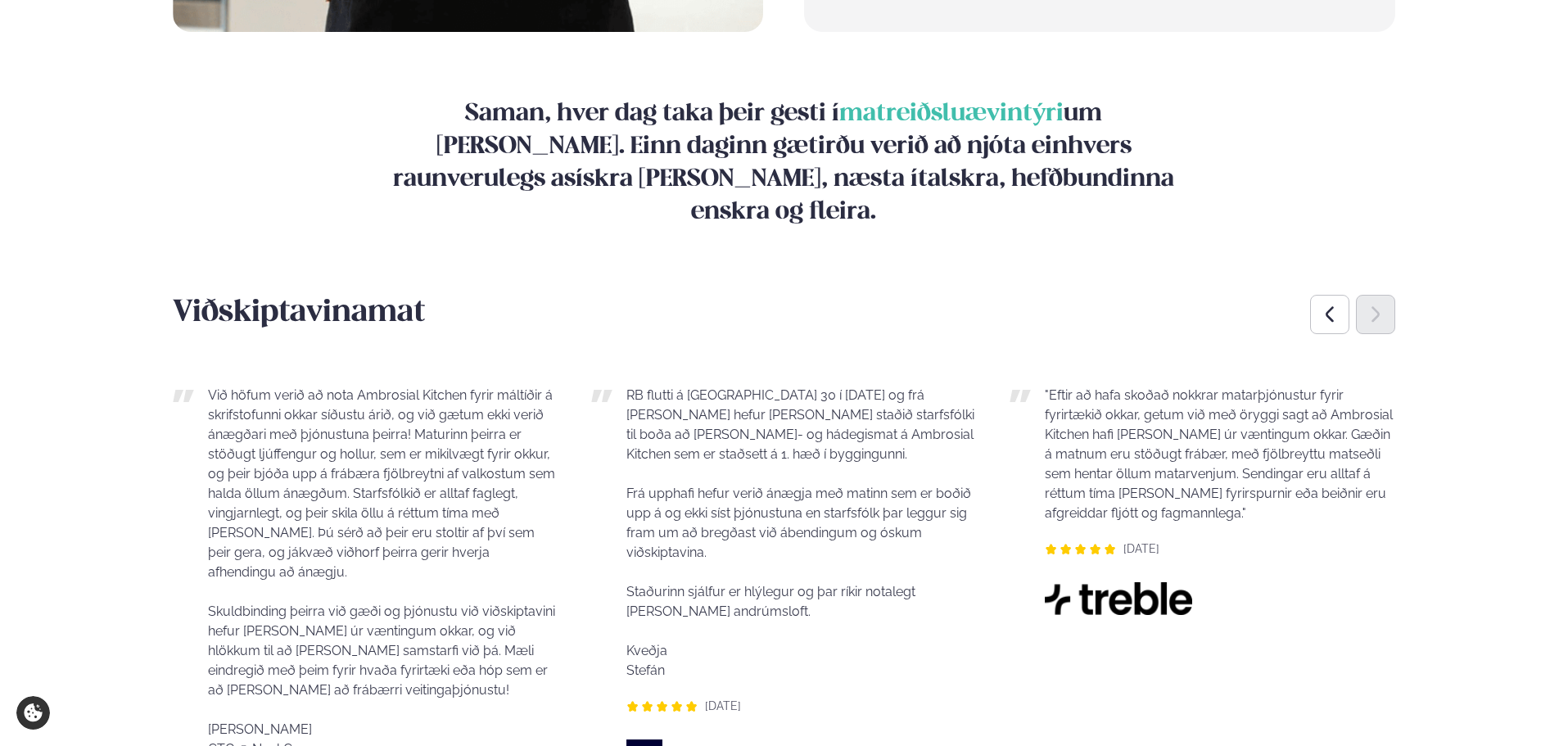
click at [1382, 305] on icon "Next slide" at bounding box center [1376, 314] width 20 height 20
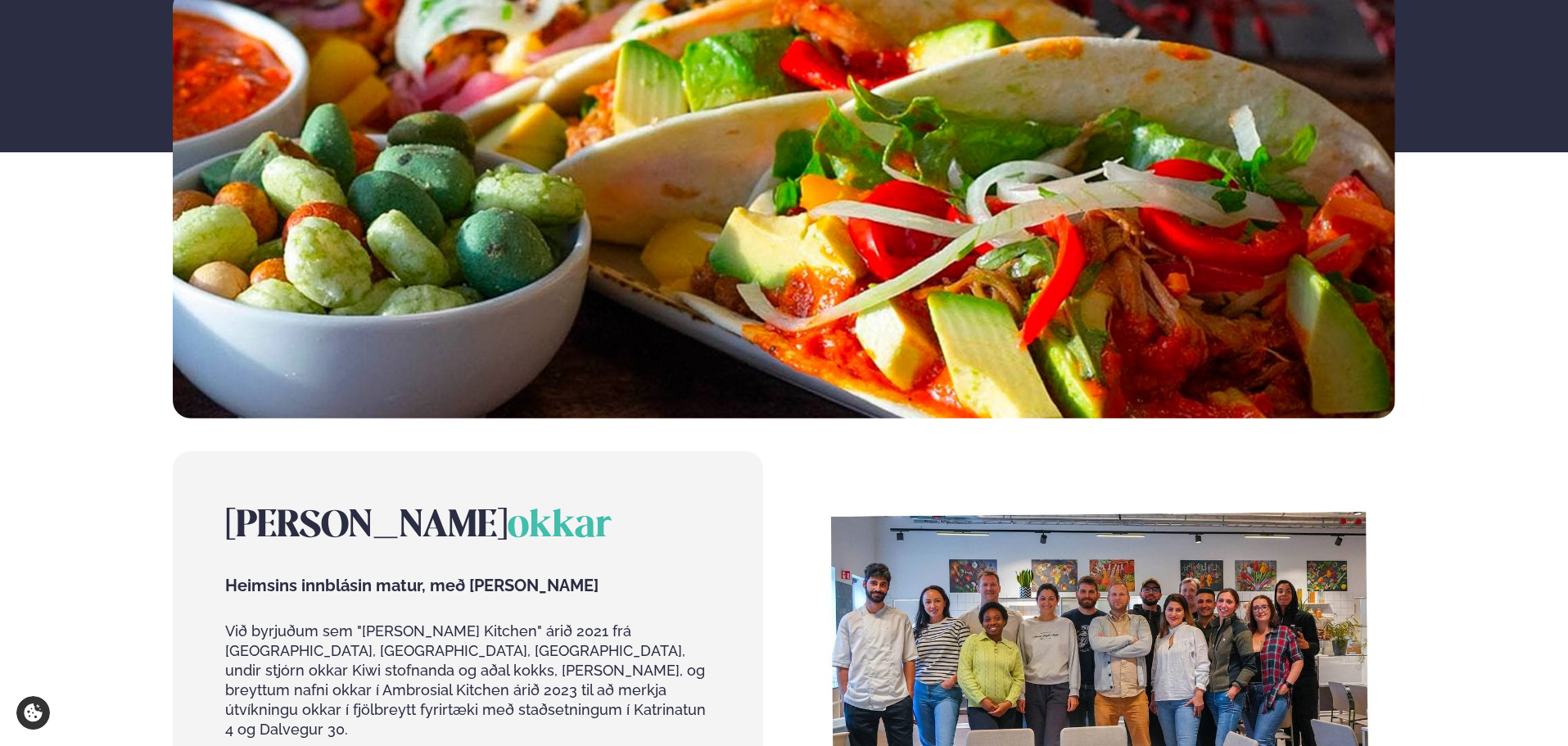
scroll to position [174, 0]
